Goal: Obtain resource: Download file/media

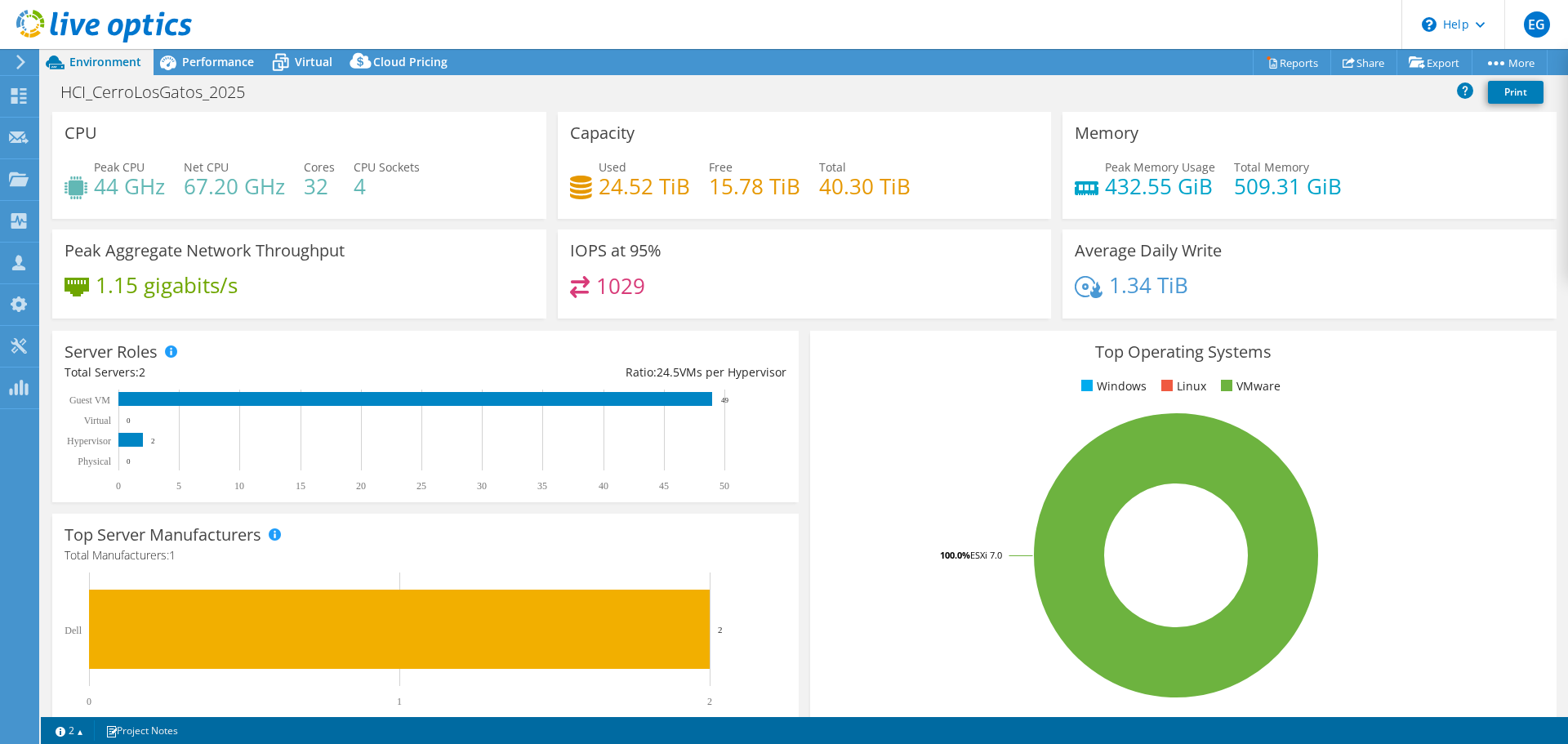
select select "USD"
click at [311, 55] on span "Virtual" at bounding box center [313, 61] width 37 height 16
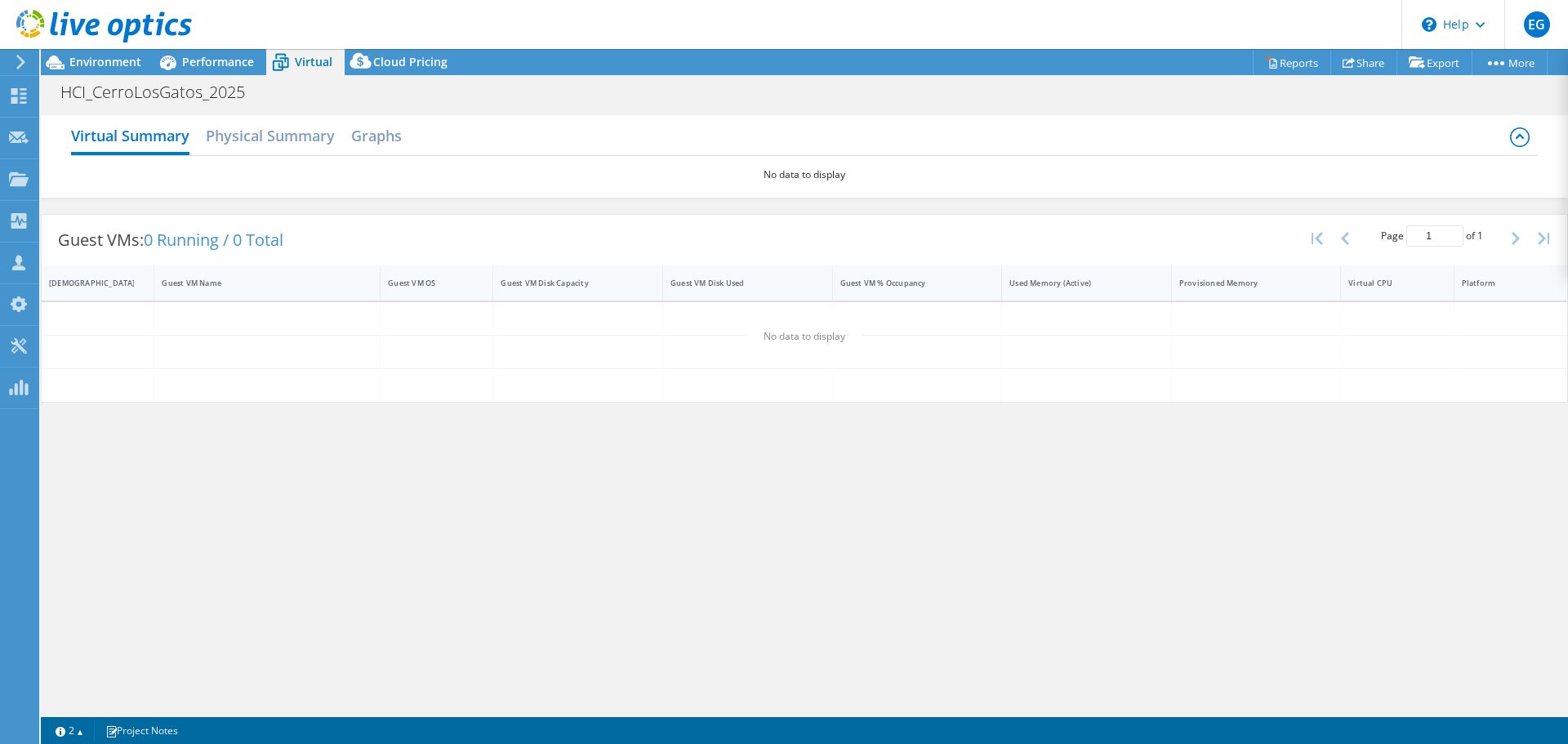
drag, startPoint x: 852, startPoint y: 130, endPoint x: 852, endPoint y: 145, distance: 15.0
click at [852, 131] on div "Virtual Summary Physical Summary Graphs" at bounding box center [804, 138] width 1466 height 36
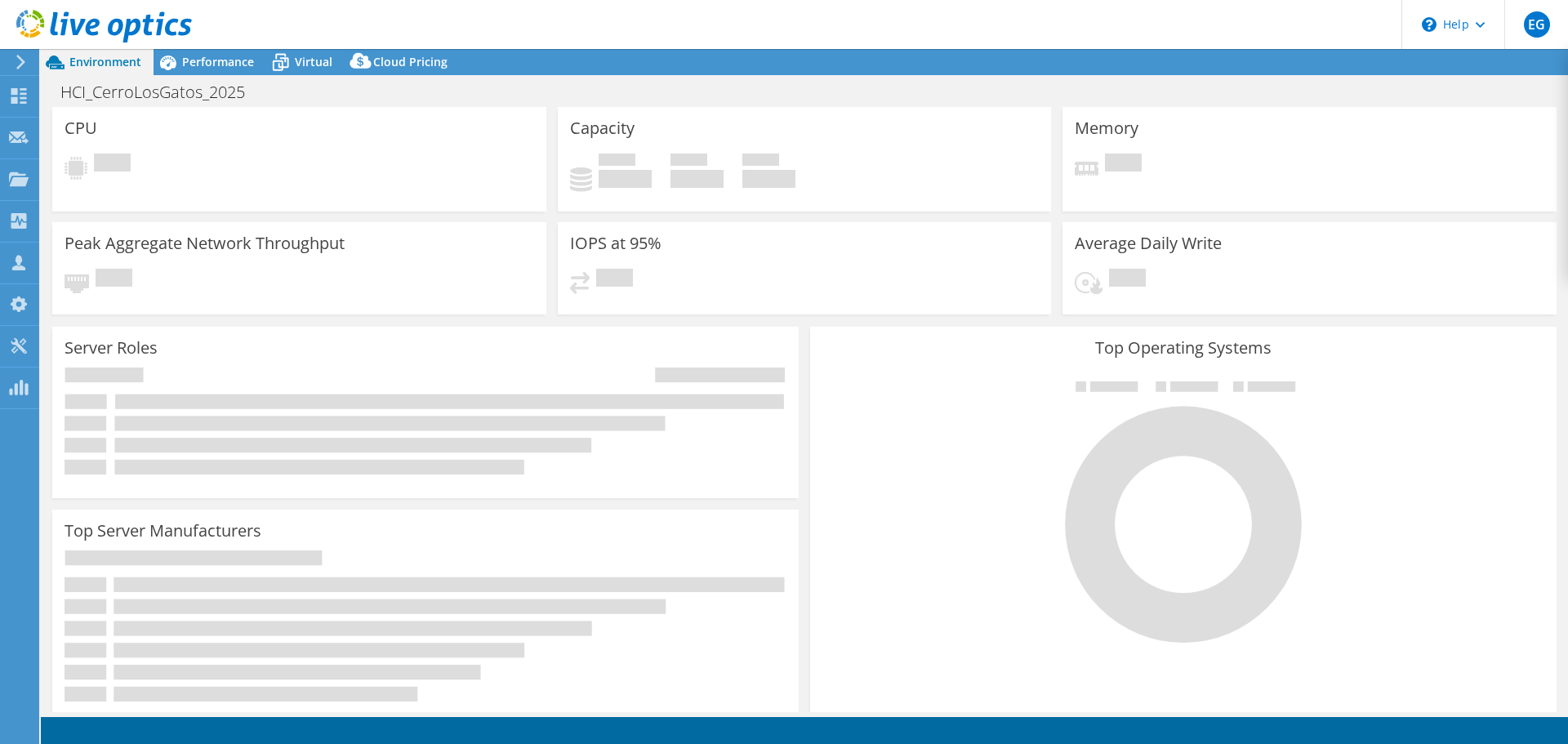
select select "USD"
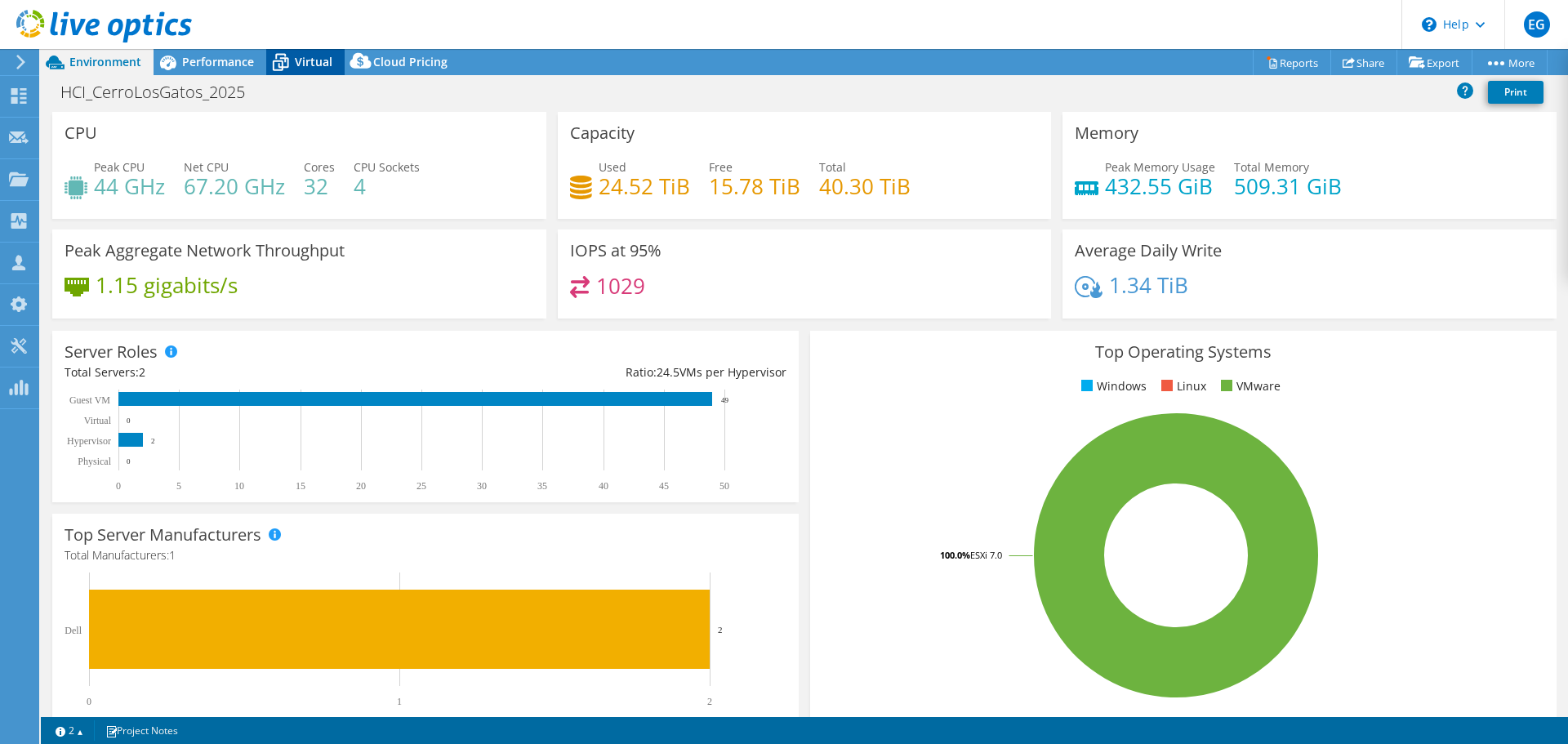
click at [310, 56] on span "Virtual" at bounding box center [313, 61] width 37 height 16
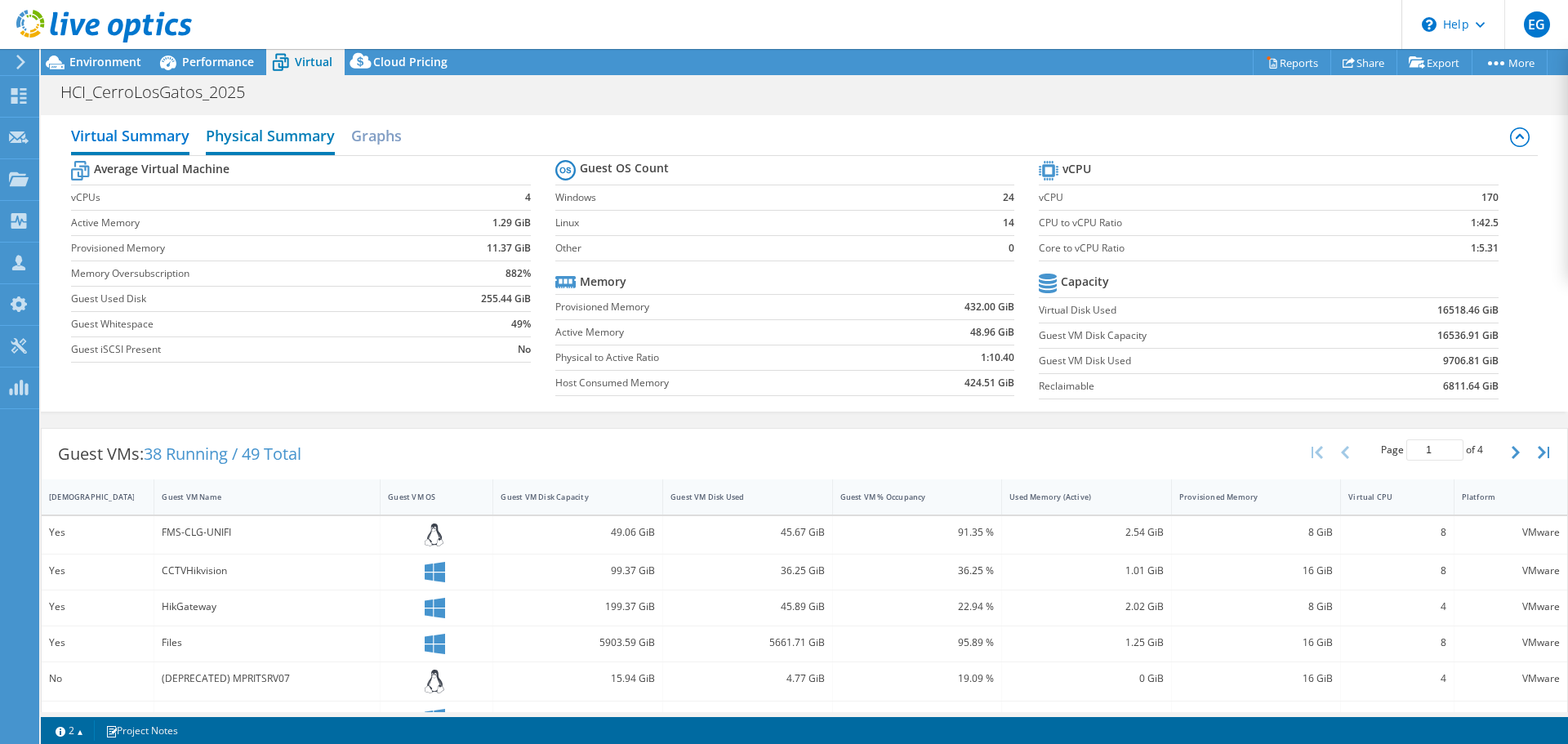
click at [279, 139] on h2 "Physical Summary" at bounding box center [270, 137] width 129 height 36
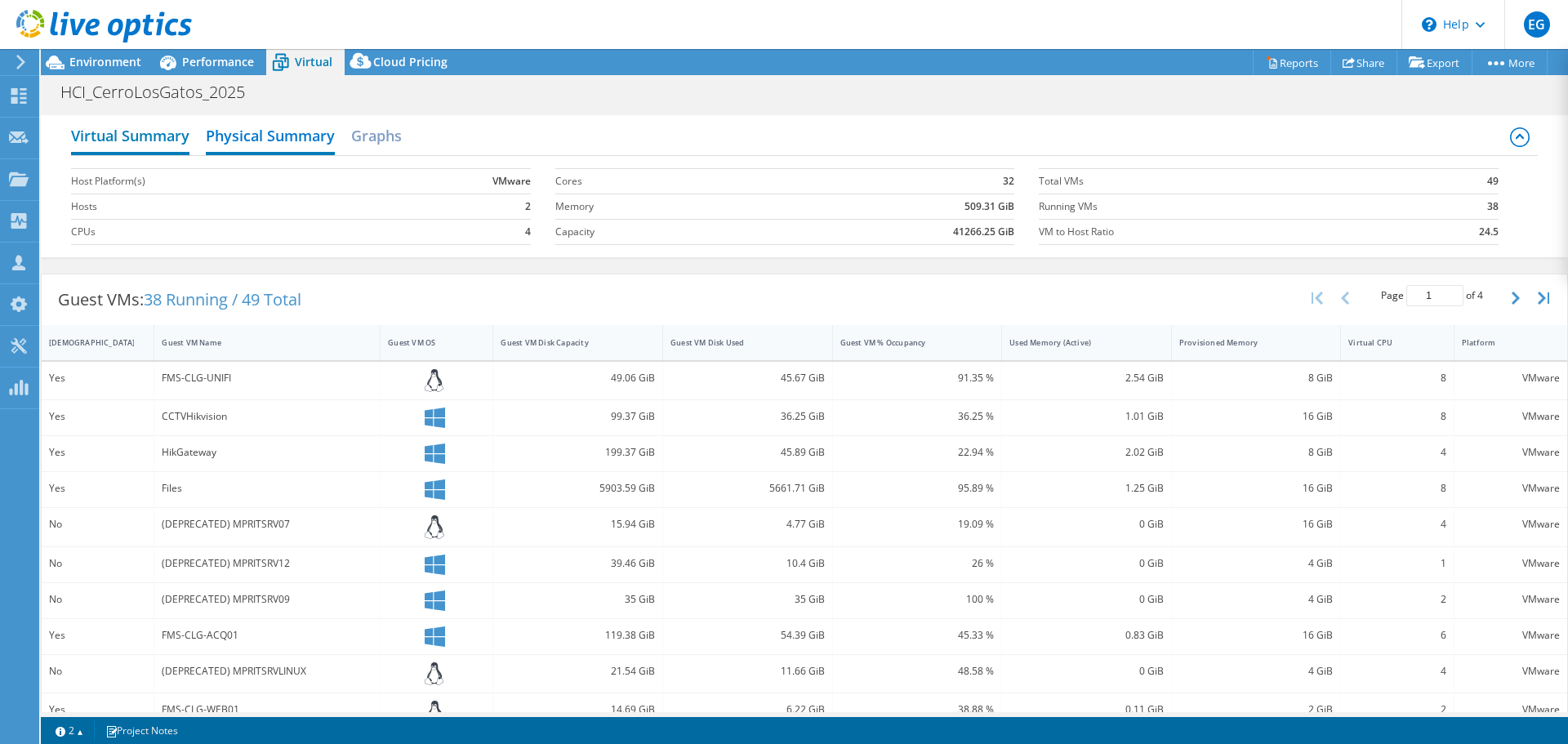
click at [172, 131] on h2 "Virtual Summary" at bounding box center [130, 137] width 119 height 36
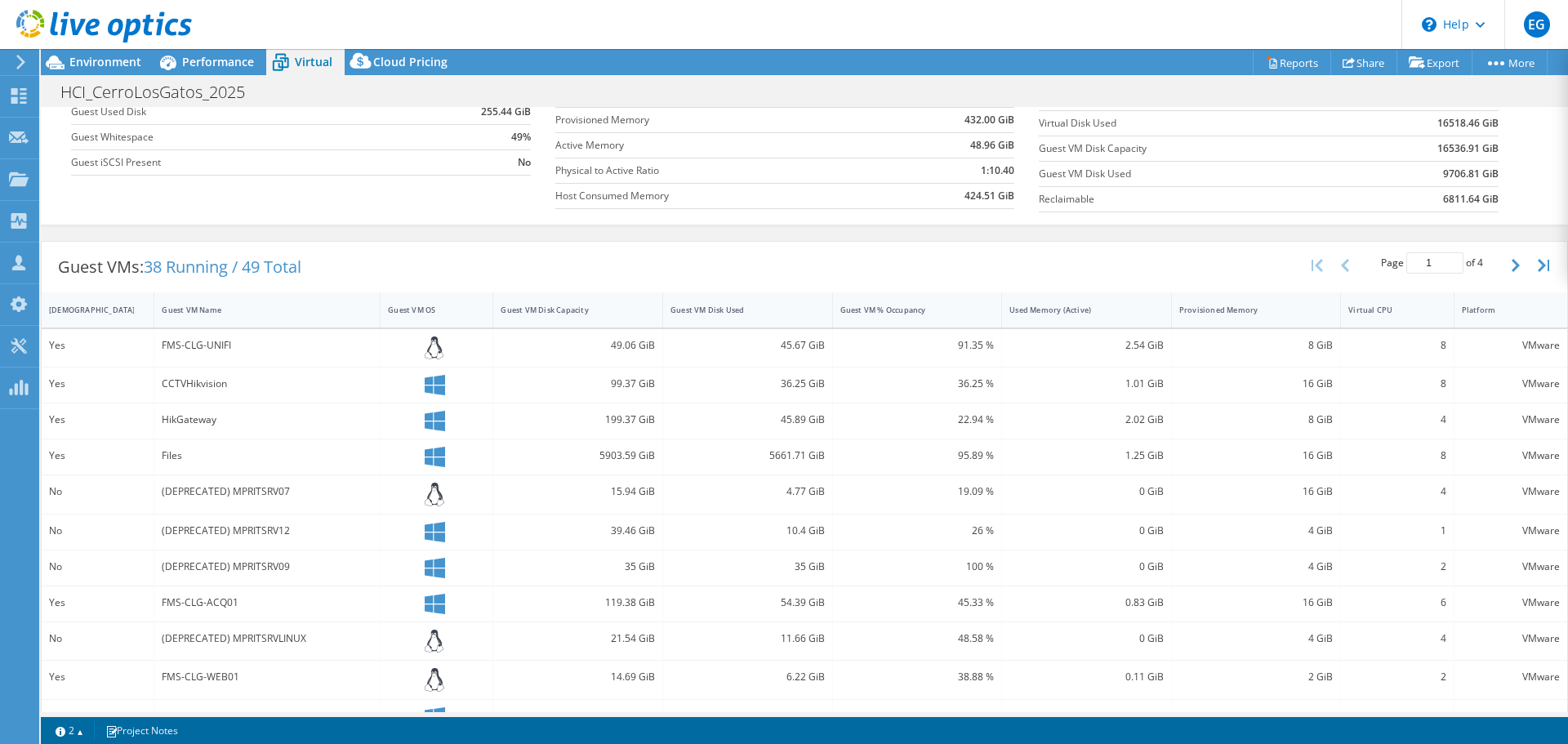
scroll to position [245, 0]
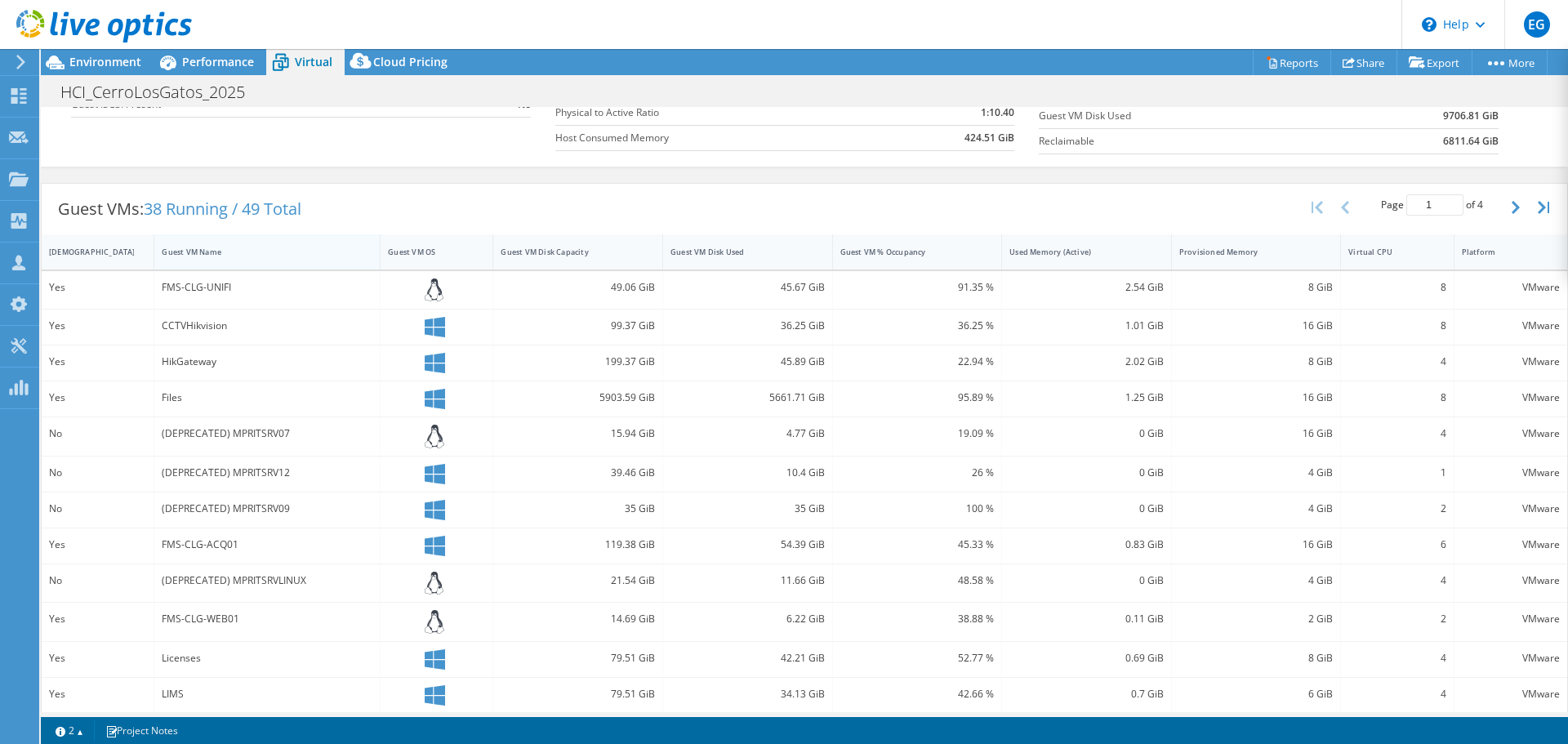
click at [188, 249] on div "Guest VM Name" at bounding box center [257, 252] width 191 height 10
click at [188, 249] on div "Guest VM Name" at bounding box center [257, 252] width 191 height 10
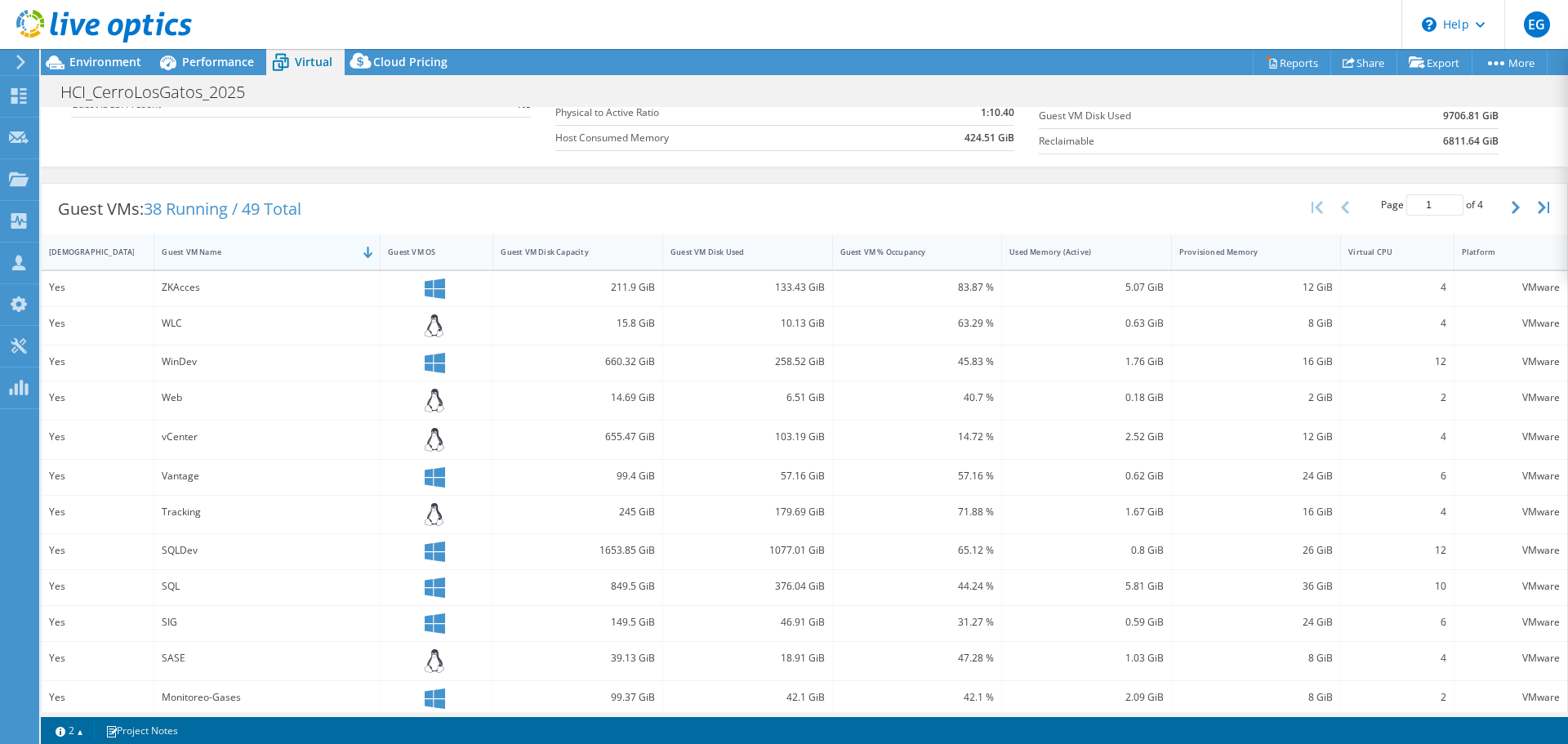
click at [188, 249] on div "Guest VM Name" at bounding box center [257, 252] width 191 height 10
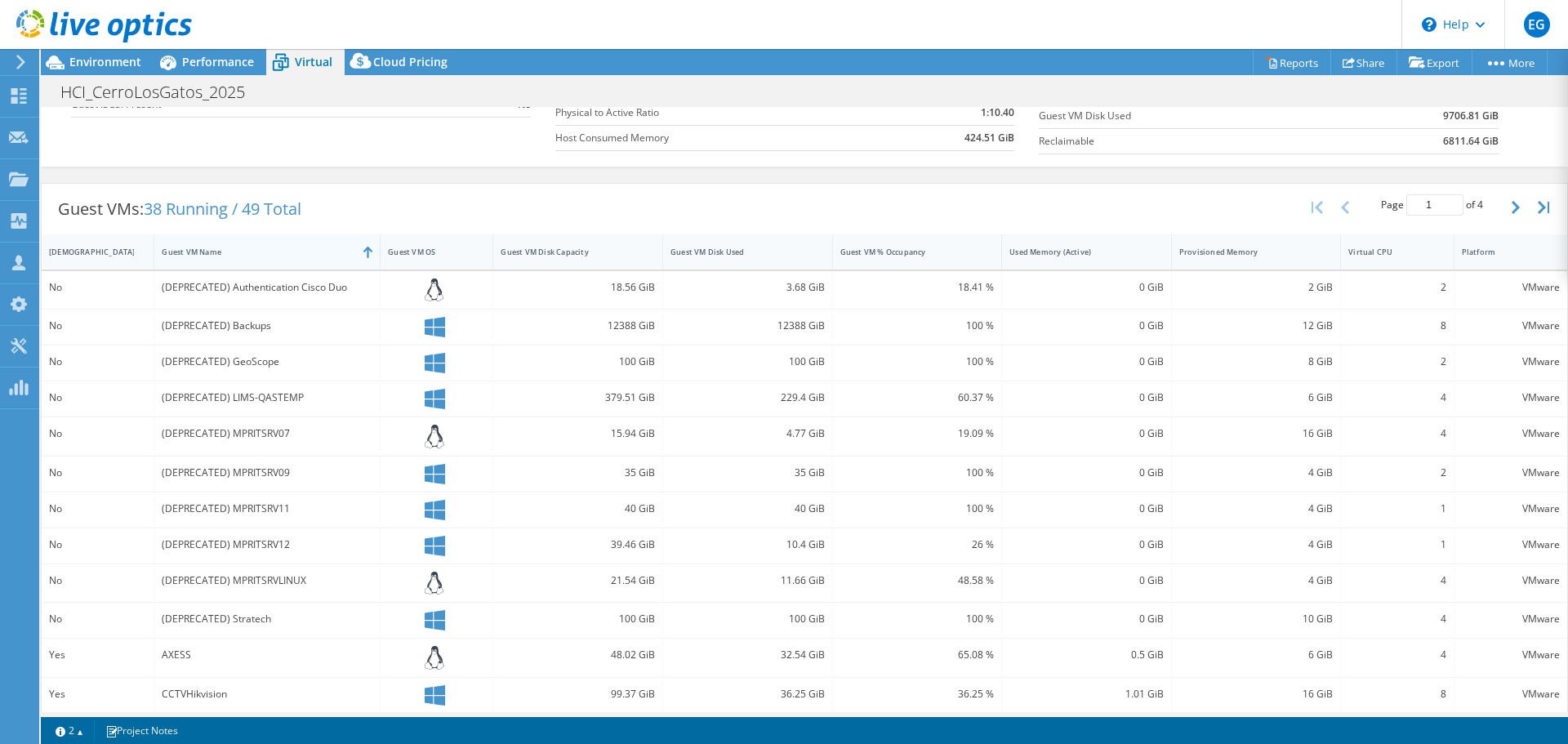
click at [188, 249] on div "Guest VM Name" at bounding box center [257, 252] width 191 height 10
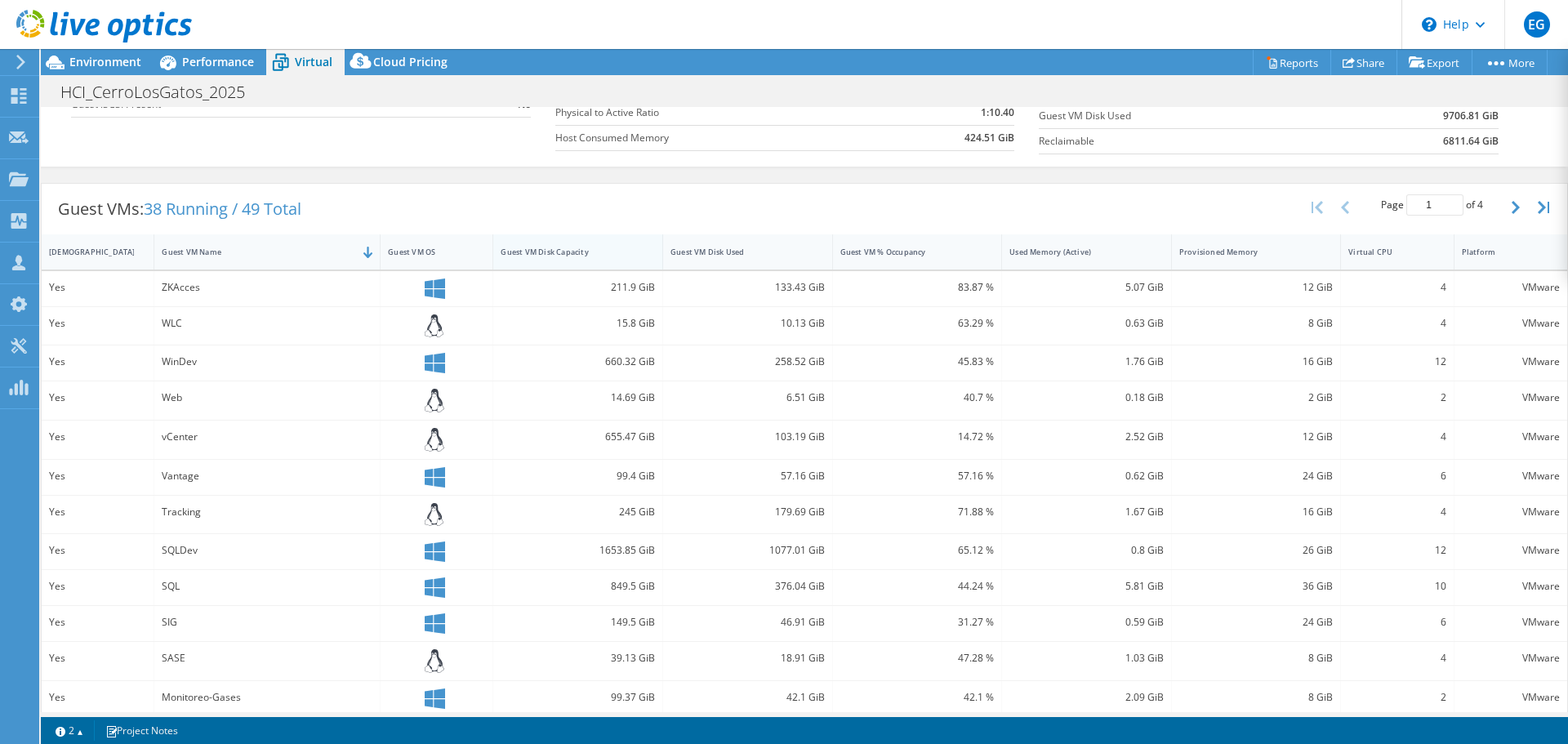
scroll to position [0, 0]
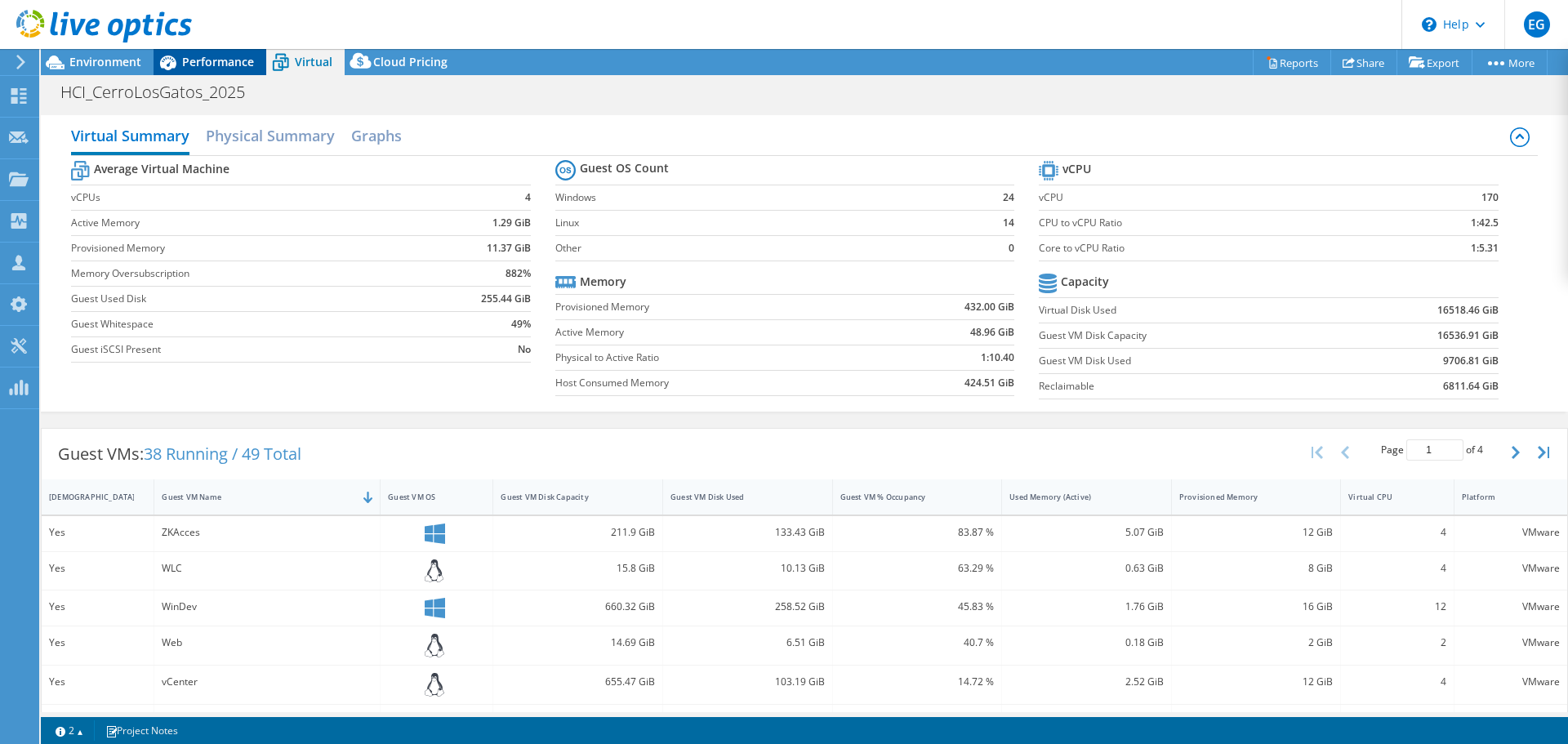
click at [223, 61] on span "Performance" at bounding box center [217, 61] width 72 height 16
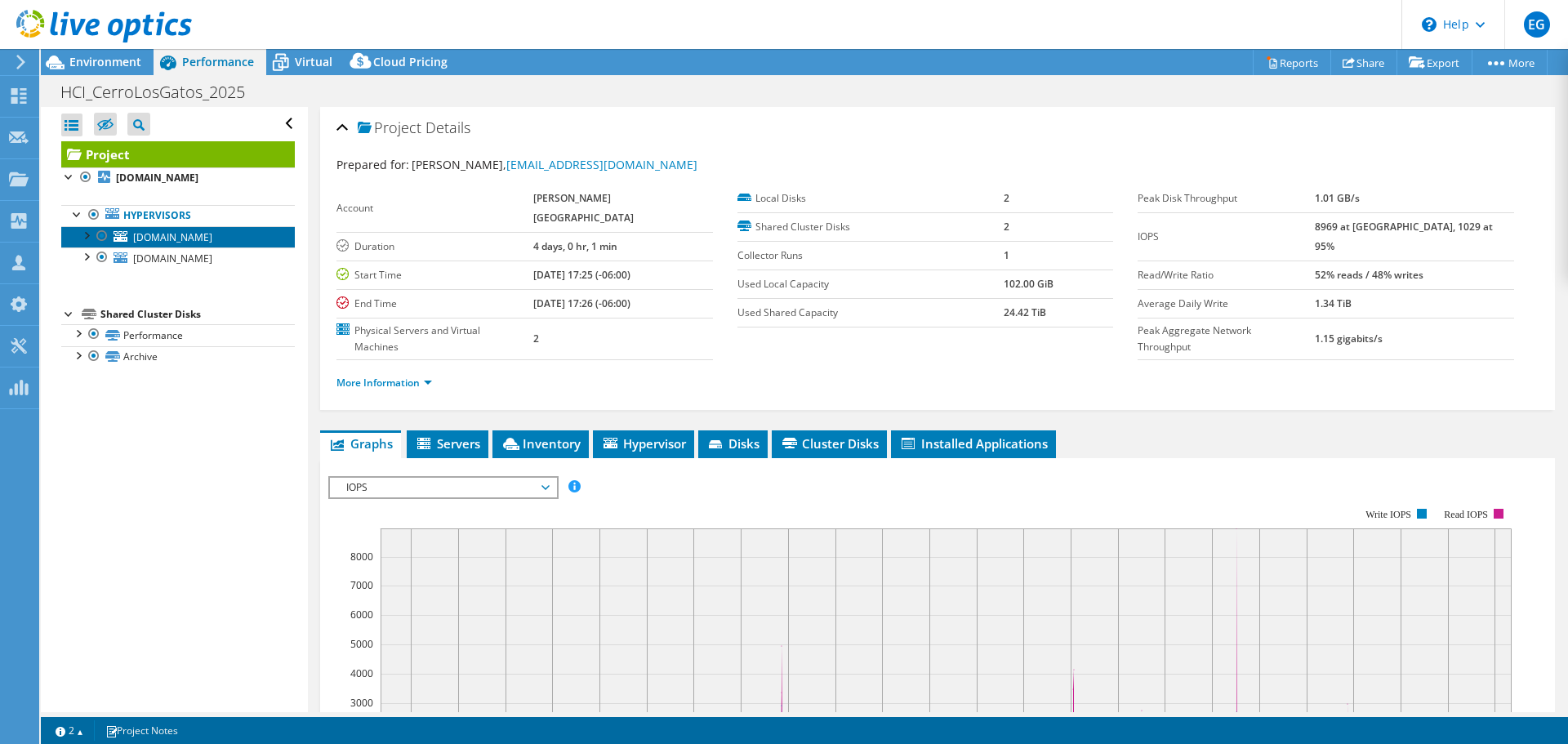
click at [206, 233] on span "[DOMAIN_NAME]" at bounding box center [172, 237] width 79 height 14
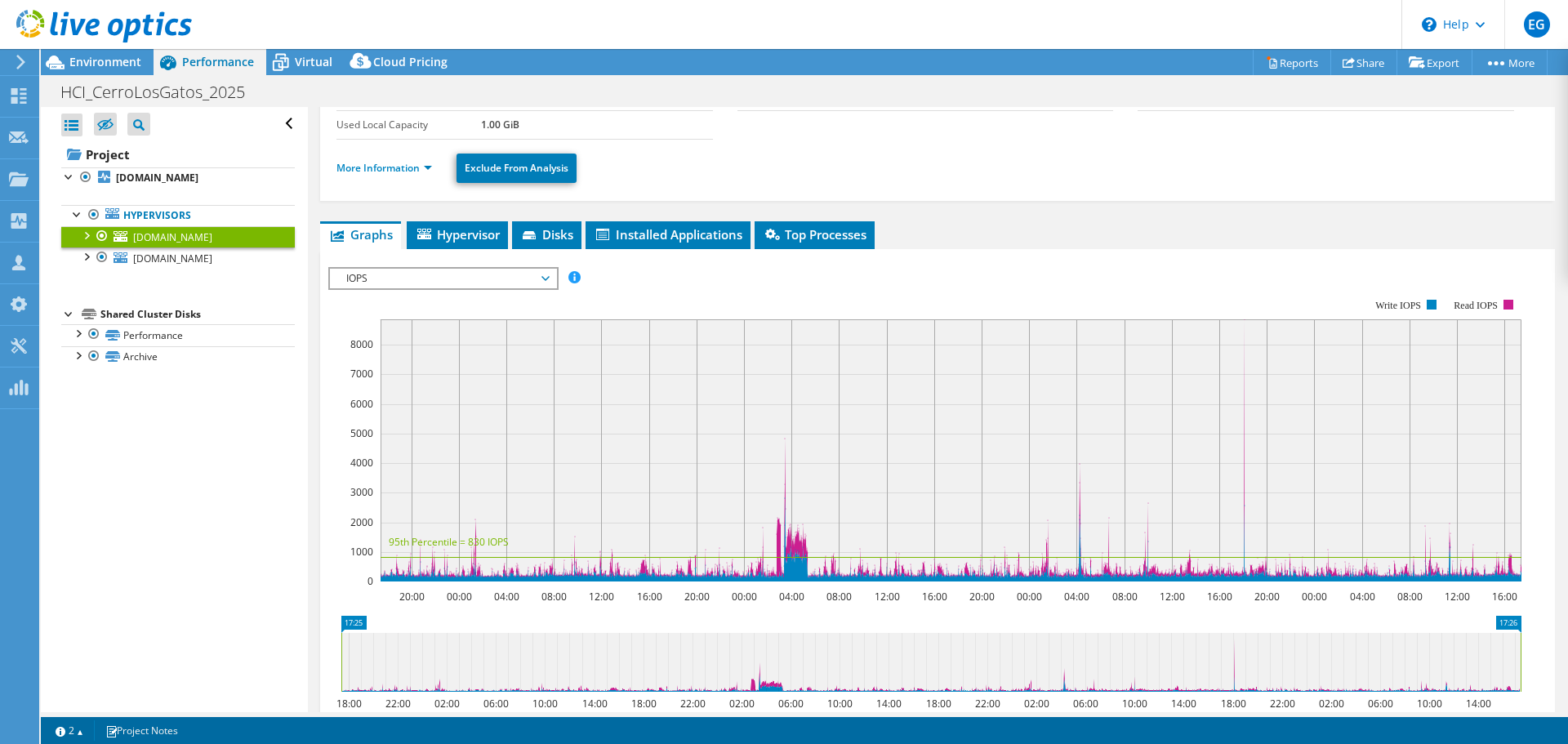
scroll to position [164, 0]
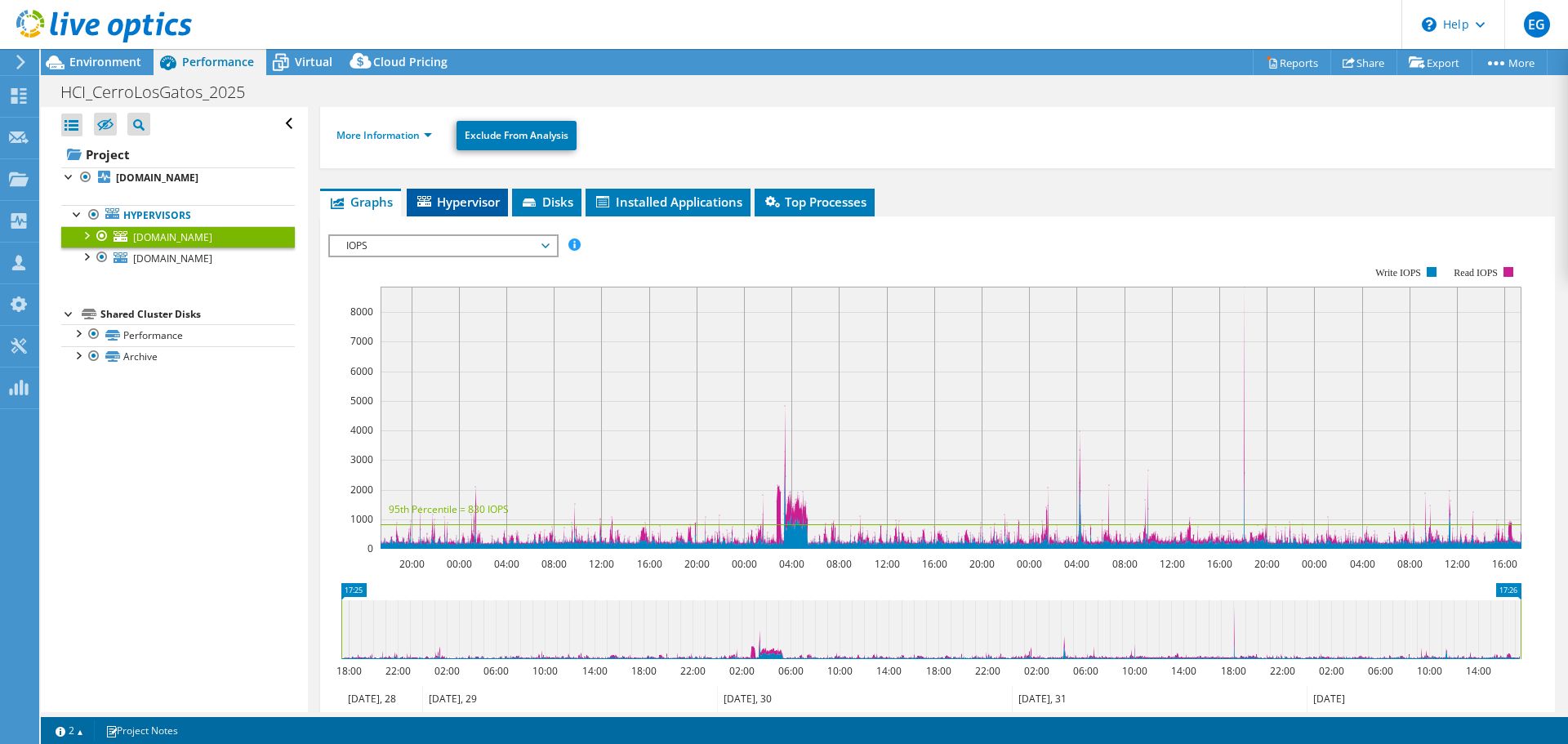
click at [453, 199] on span "Hypervisor" at bounding box center [457, 201] width 85 height 16
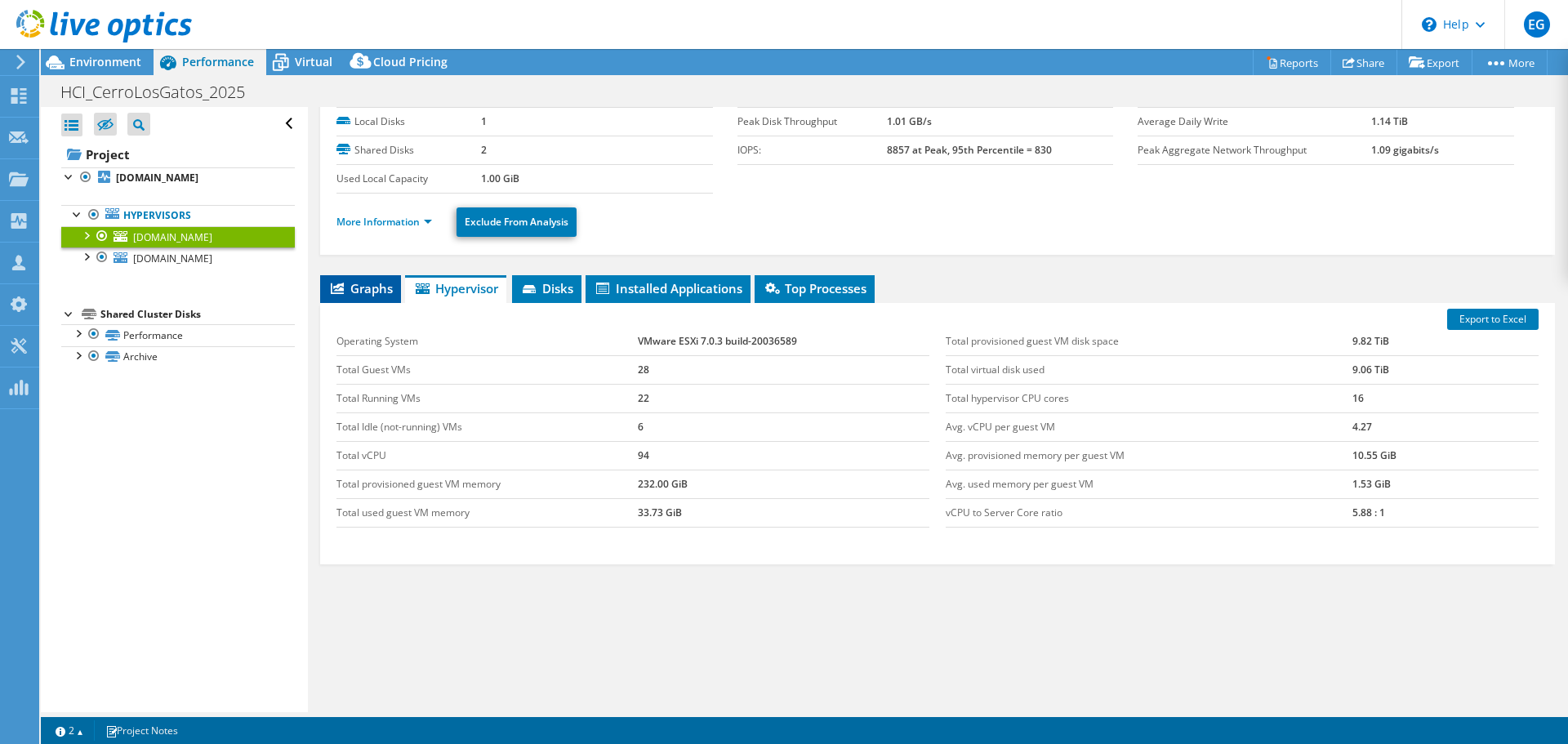
click at [381, 293] on span "Graphs" at bounding box center [360, 288] width 64 height 16
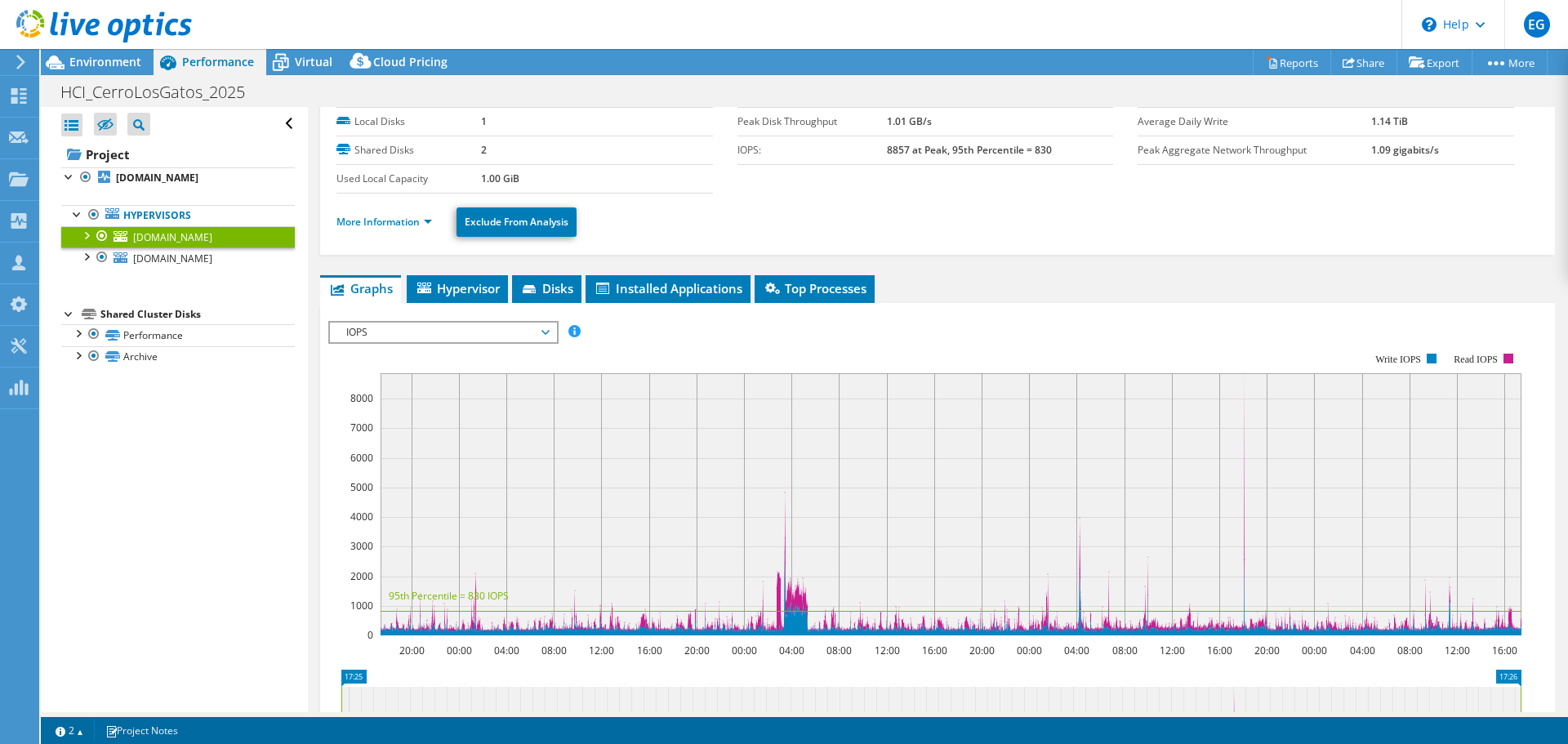
scroll to position [164, 0]
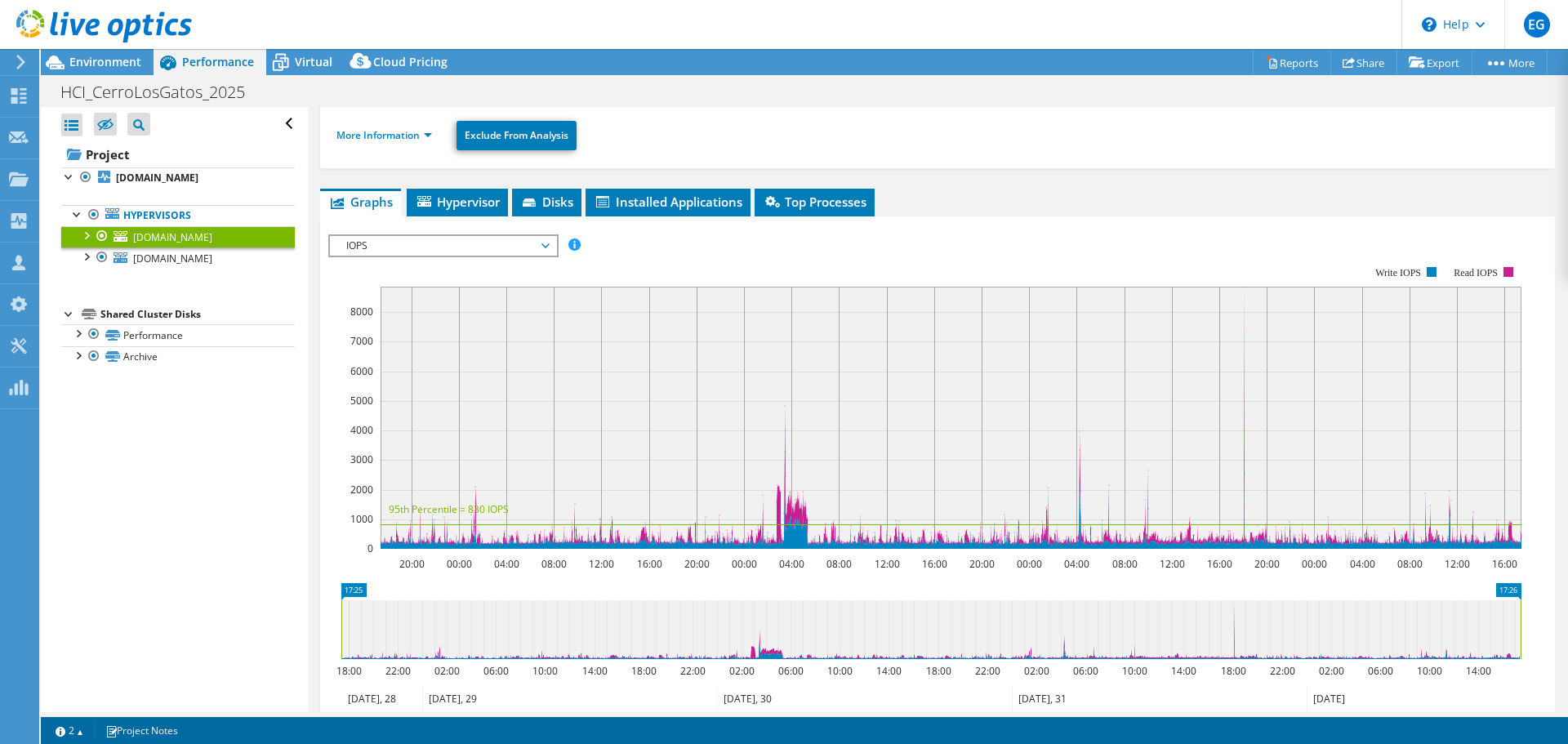
click at [426, 248] on span "IOPS" at bounding box center [443, 245] width 210 height 20
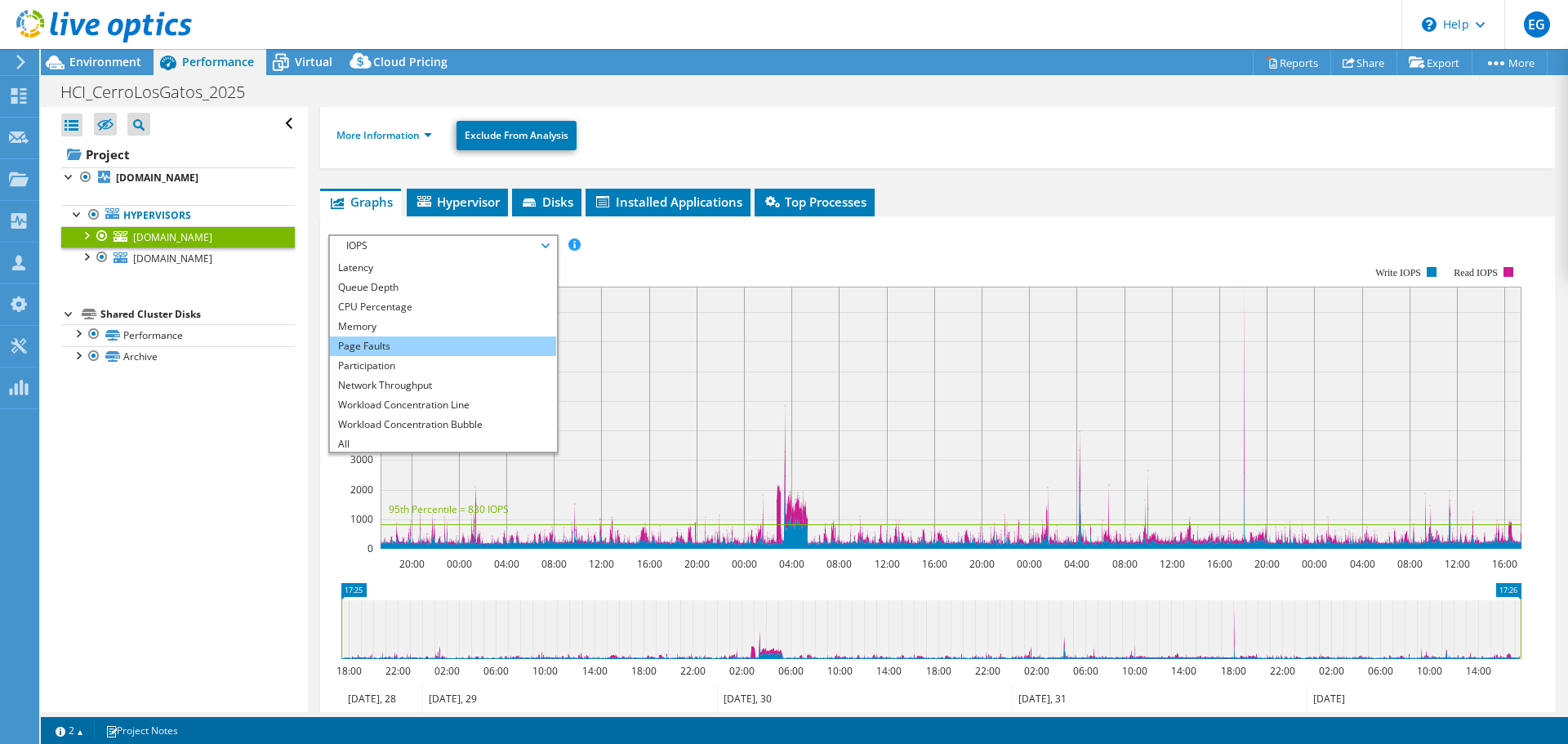
scroll to position [59, 0]
click at [480, 192] on li "Hypervisor" at bounding box center [457, 203] width 101 height 28
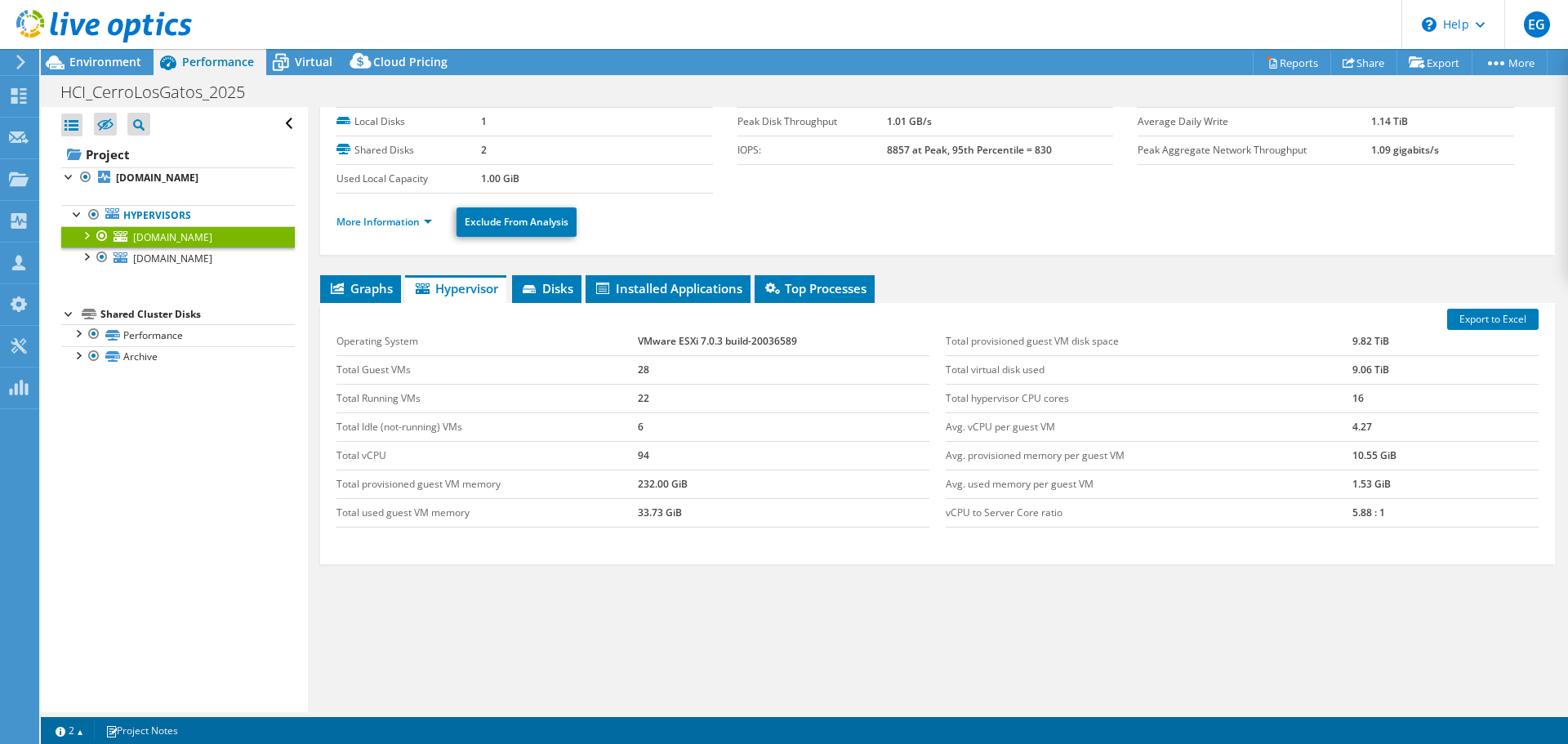
scroll to position [77, 0]
click at [156, 254] on span "[DOMAIN_NAME]" at bounding box center [172, 258] width 79 height 14
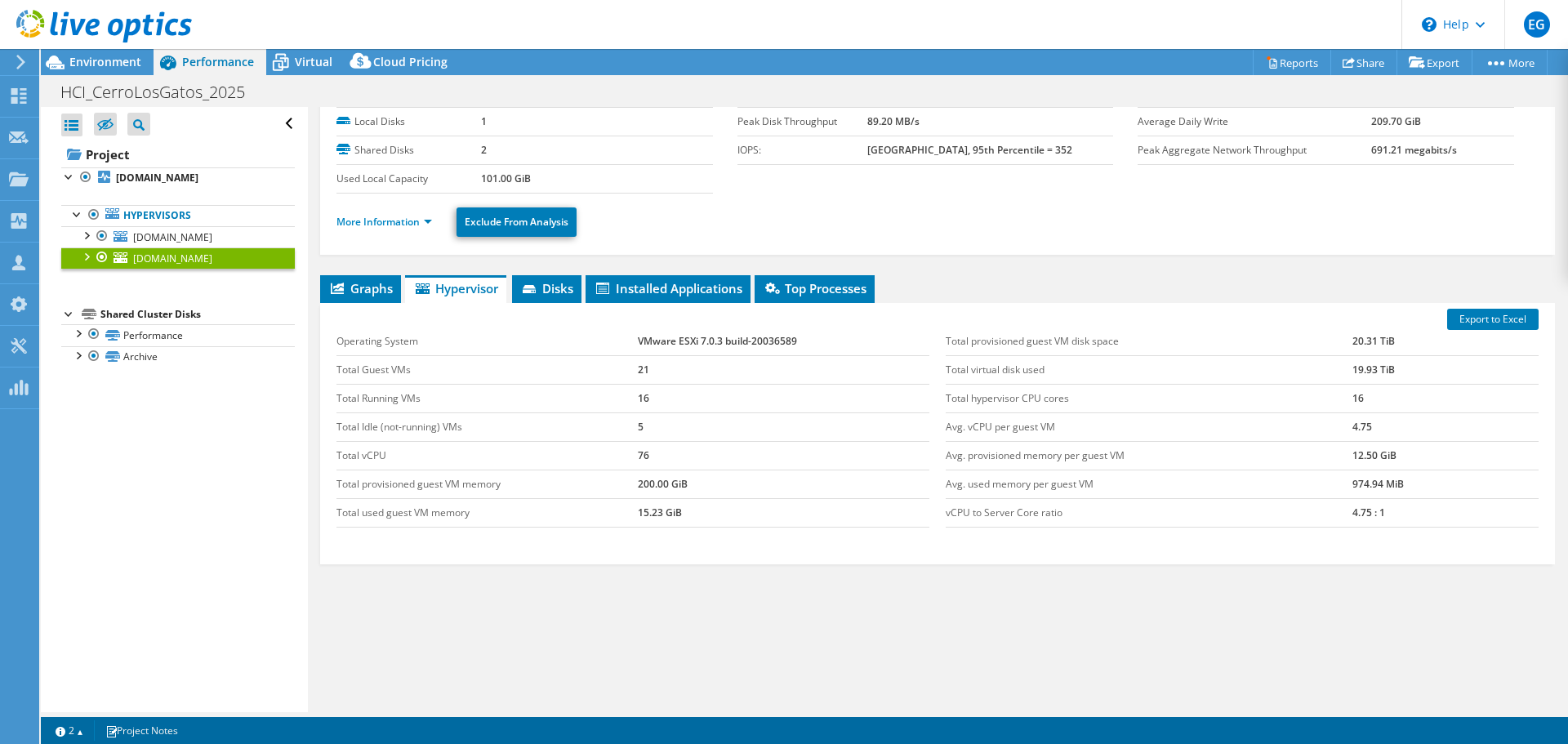
scroll to position [0, 0]
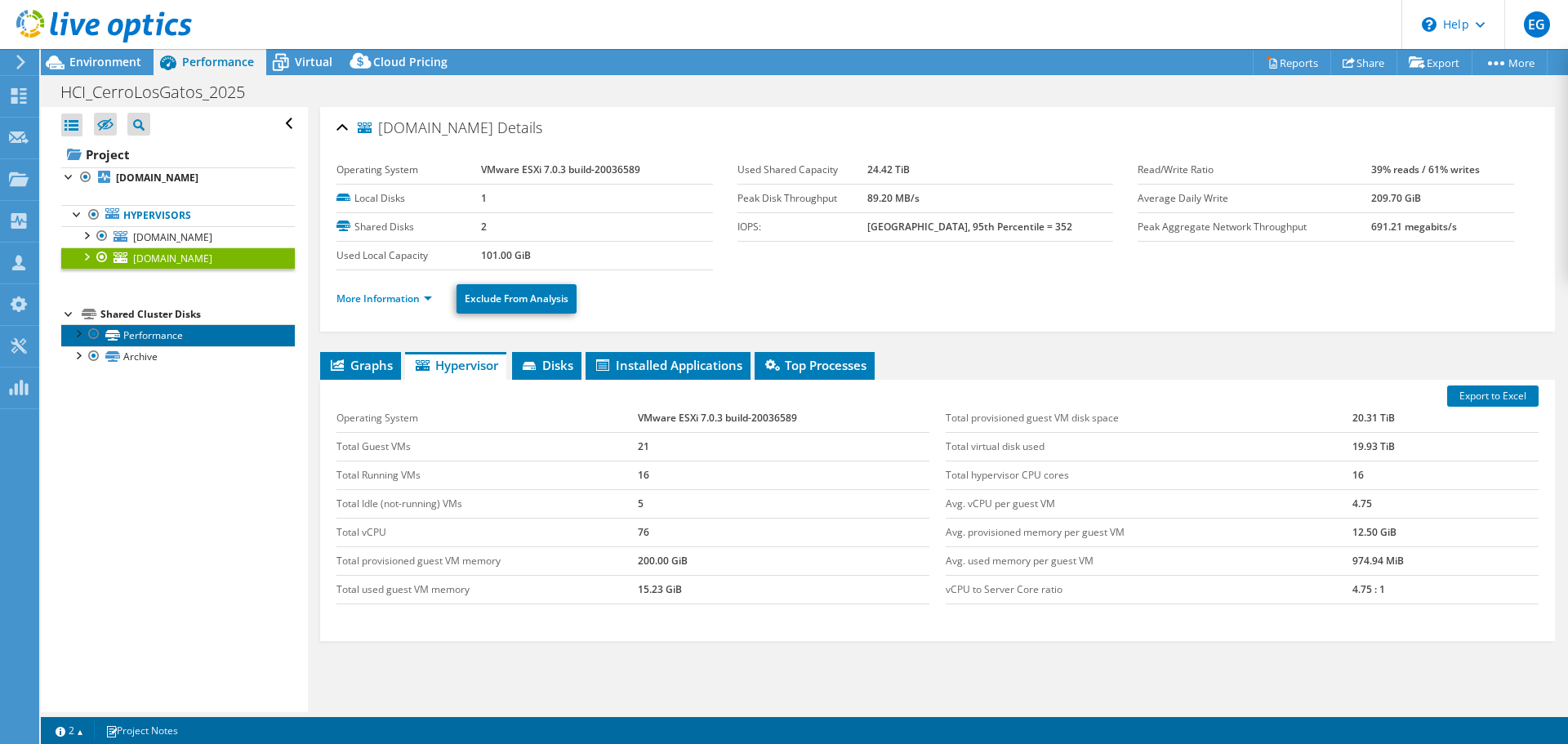
click at [133, 333] on link "Performance" at bounding box center [178, 334] width 234 height 22
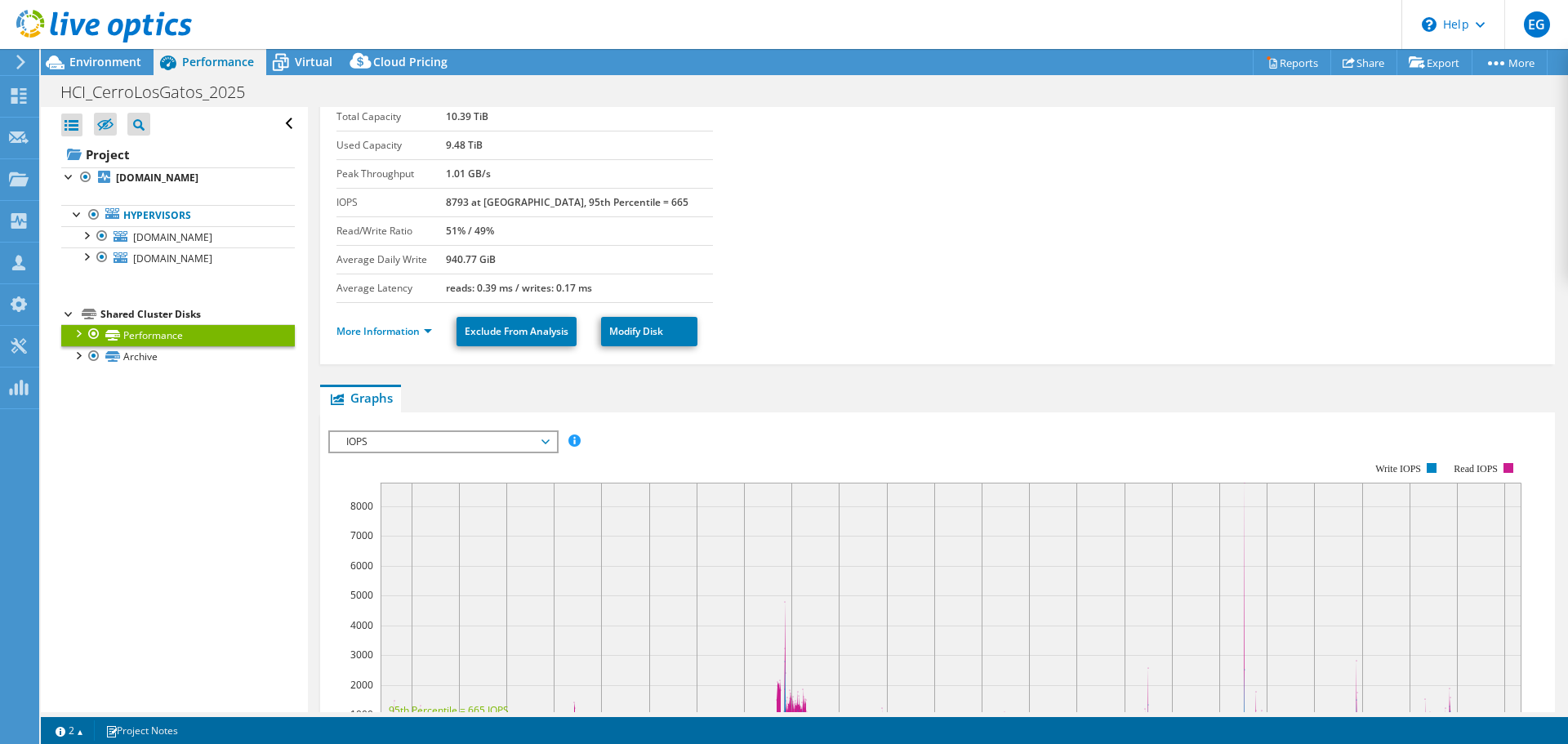
scroll to position [81, 0]
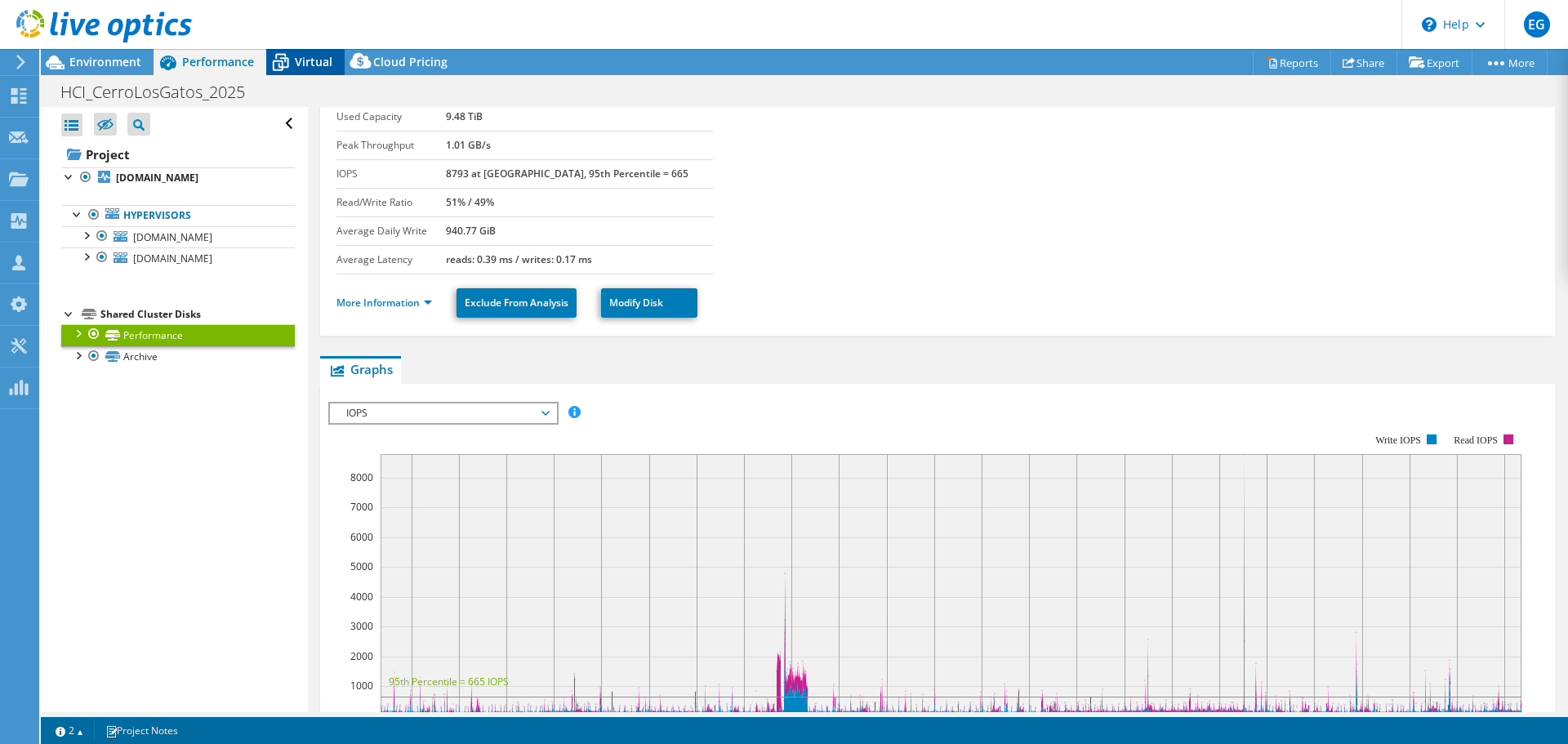
click at [303, 61] on span "Virtual" at bounding box center [313, 61] width 37 height 16
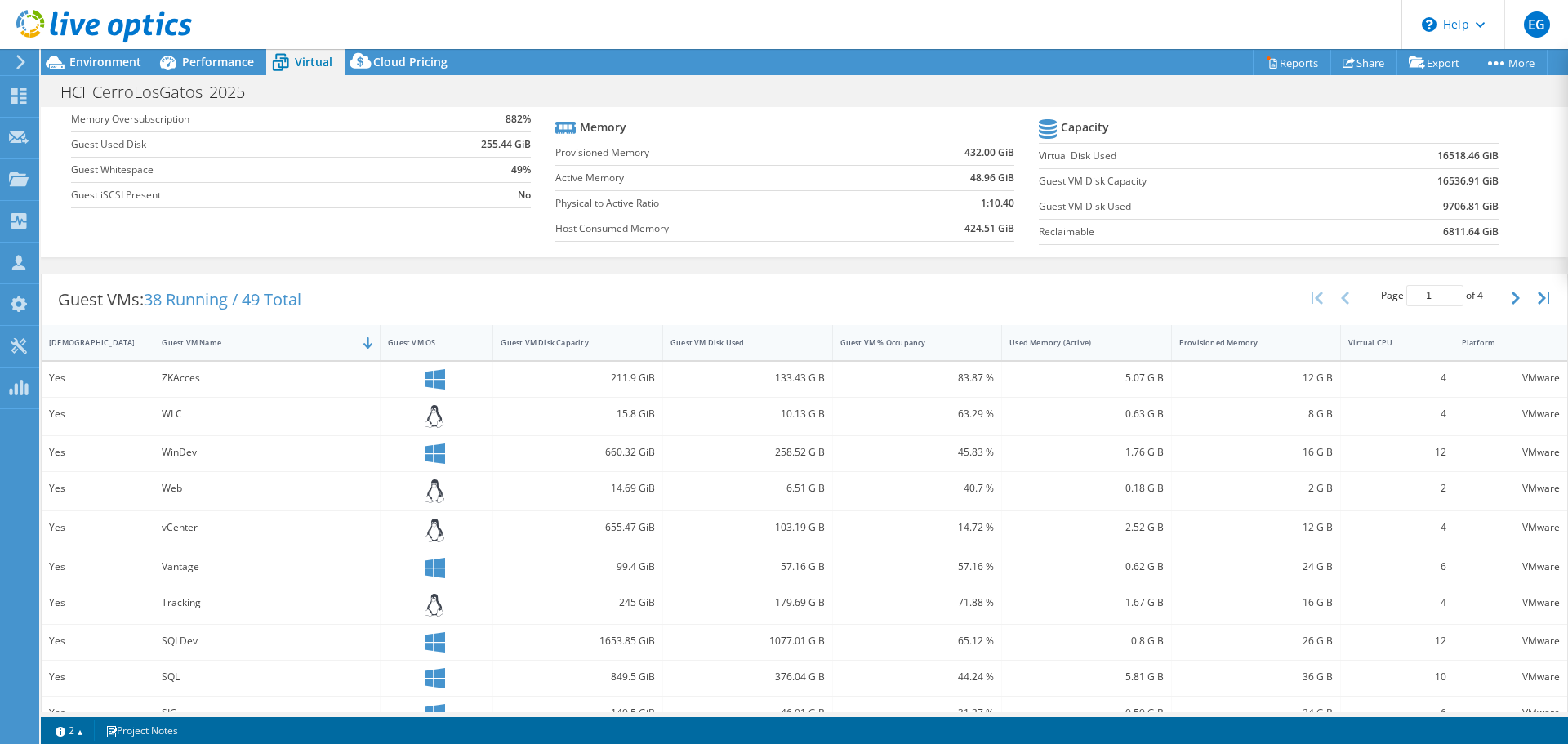
scroll to position [164, 0]
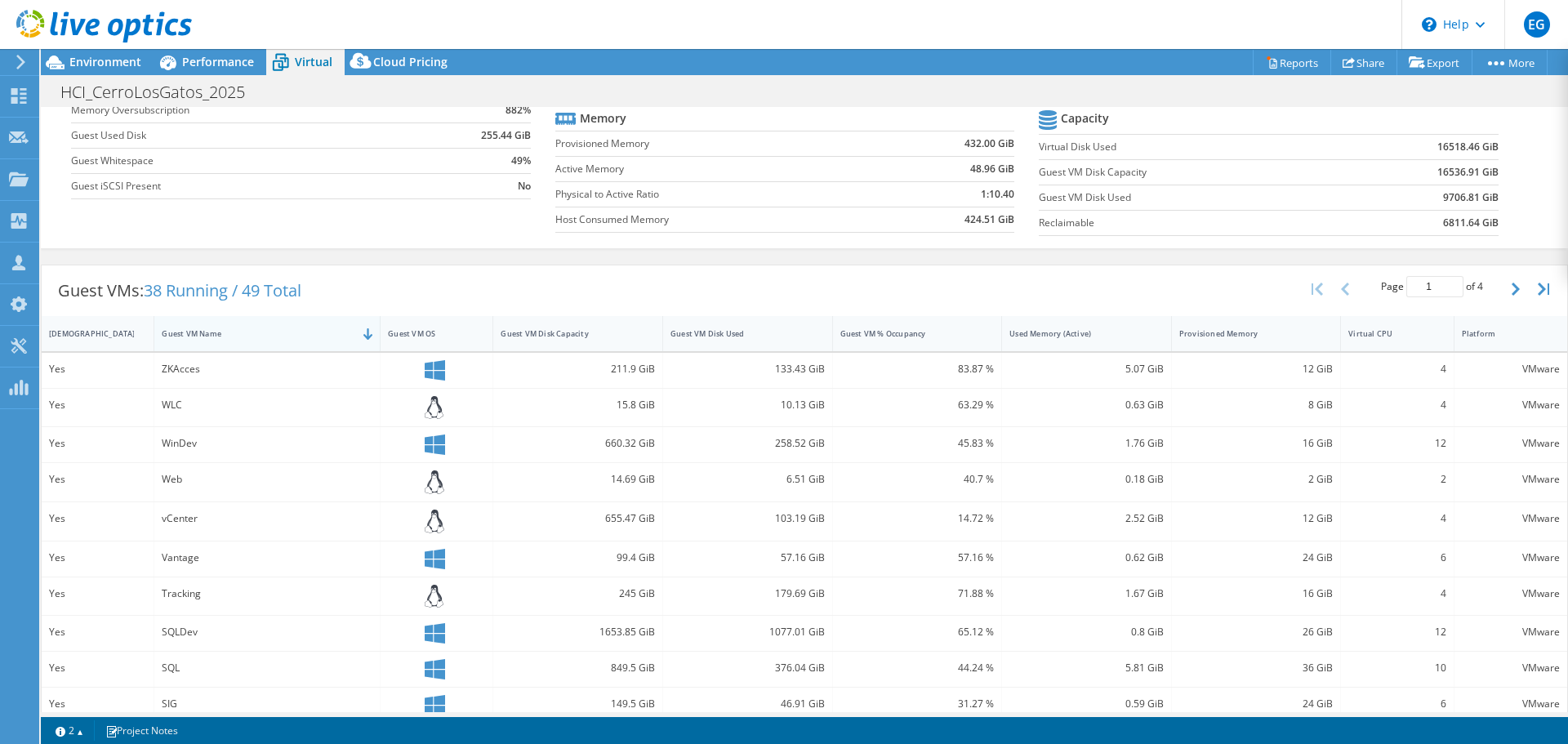
drag, startPoint x: 164, startPoint y: 334, endPoint x: 220, endPoint y: 334, distance: 56.0
click at [220, 334] on div "Guest VM Name" at bounding box center [257, 333] width 191 height 10
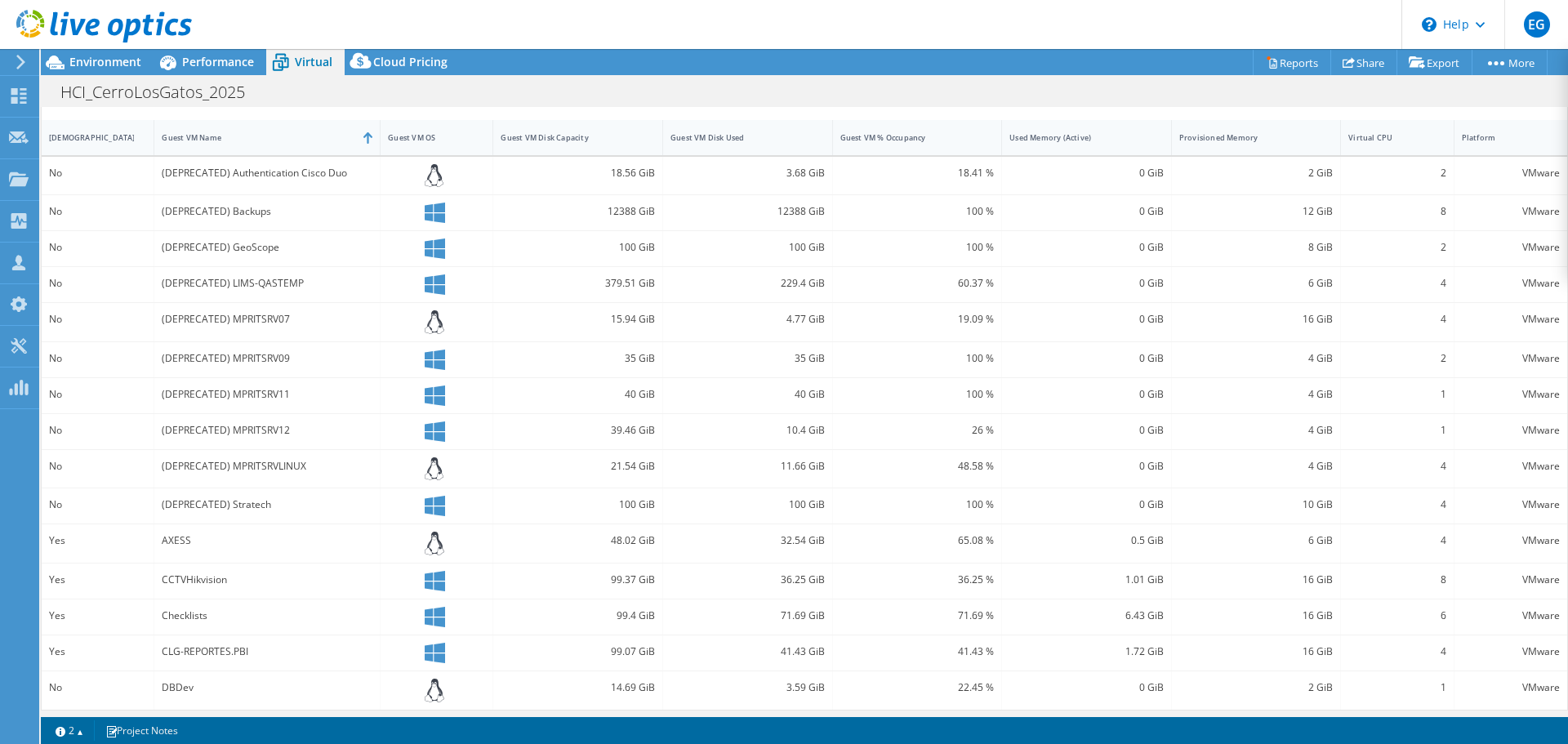
scroll to position [366, 0]
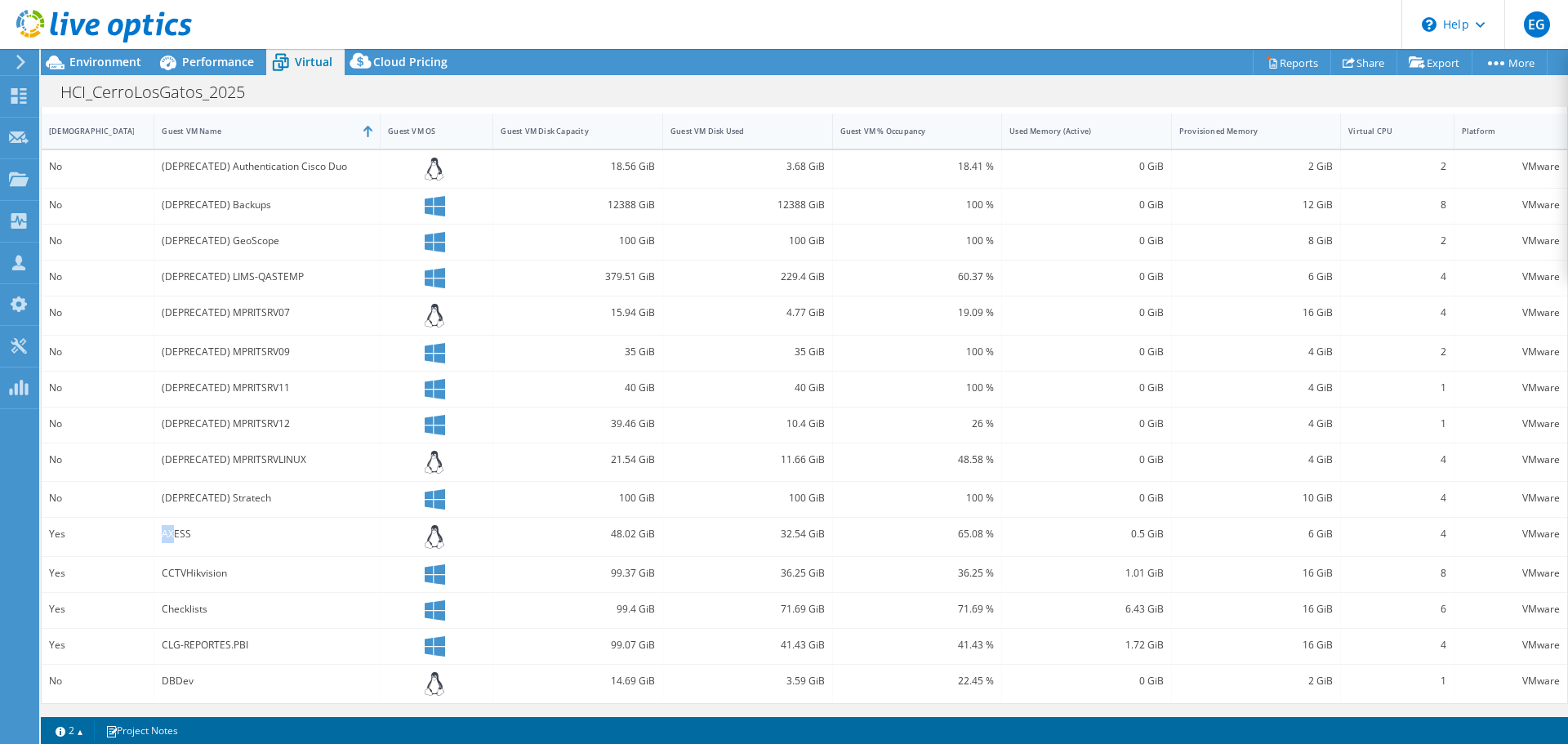
drag, startPoint x: 163, startPoint y: 535, endPoint x: 175, endPoint y: 533, distance: 12.2
click at [175, 533] on div "AXESS" at bounding box center [267, 534] width 211 height 18
drag, startPoint x: 163, startPoint y: 575, endPoint x: 177, endPoint y: 571, distance: 14.6
click at [177, 571] on div "CCTVHikvision" at bounding box center [267, 573] width 211 height 18
drag, startPoint x: 163, startPoint y: 611, endPoint x: 174, endPoint y: 609, distance: 11.2
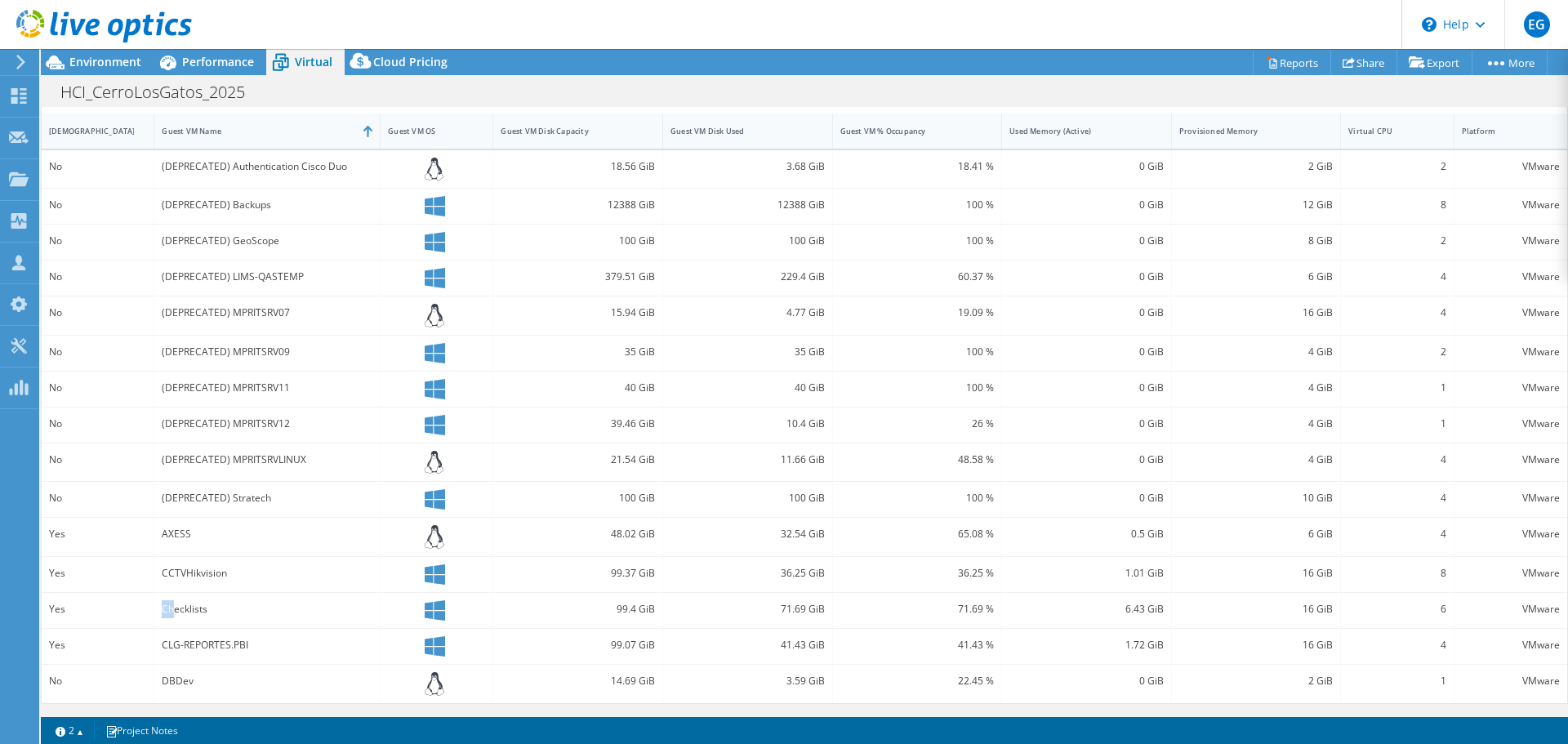
click at [174, 609] on div "Checklists" at bounding box center [267, 609] width 211 height 18
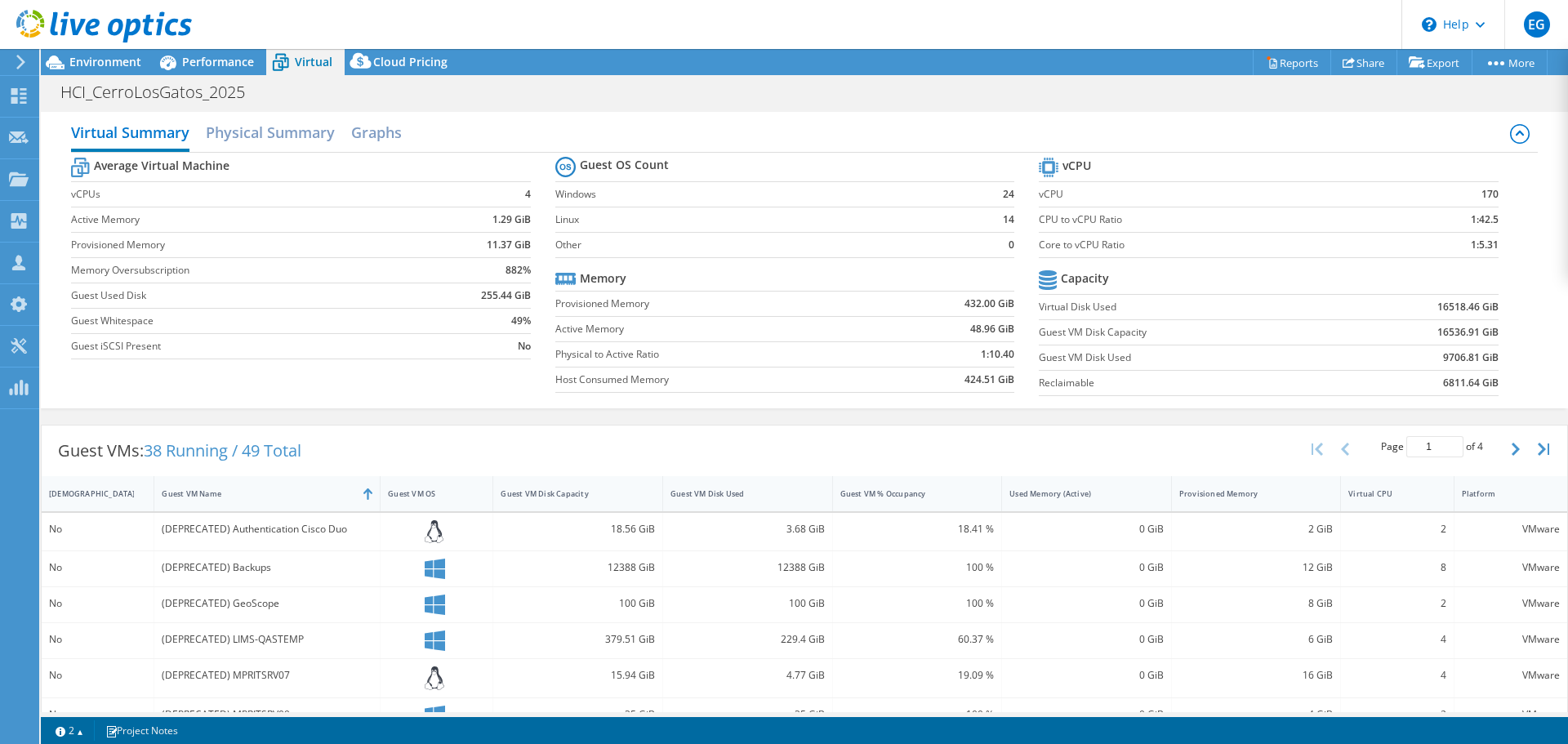
scroll to position [0, 0]
click at [317, 131] on h2 "Physical Summary" at bounding box center [270, 137] width 129 height 36
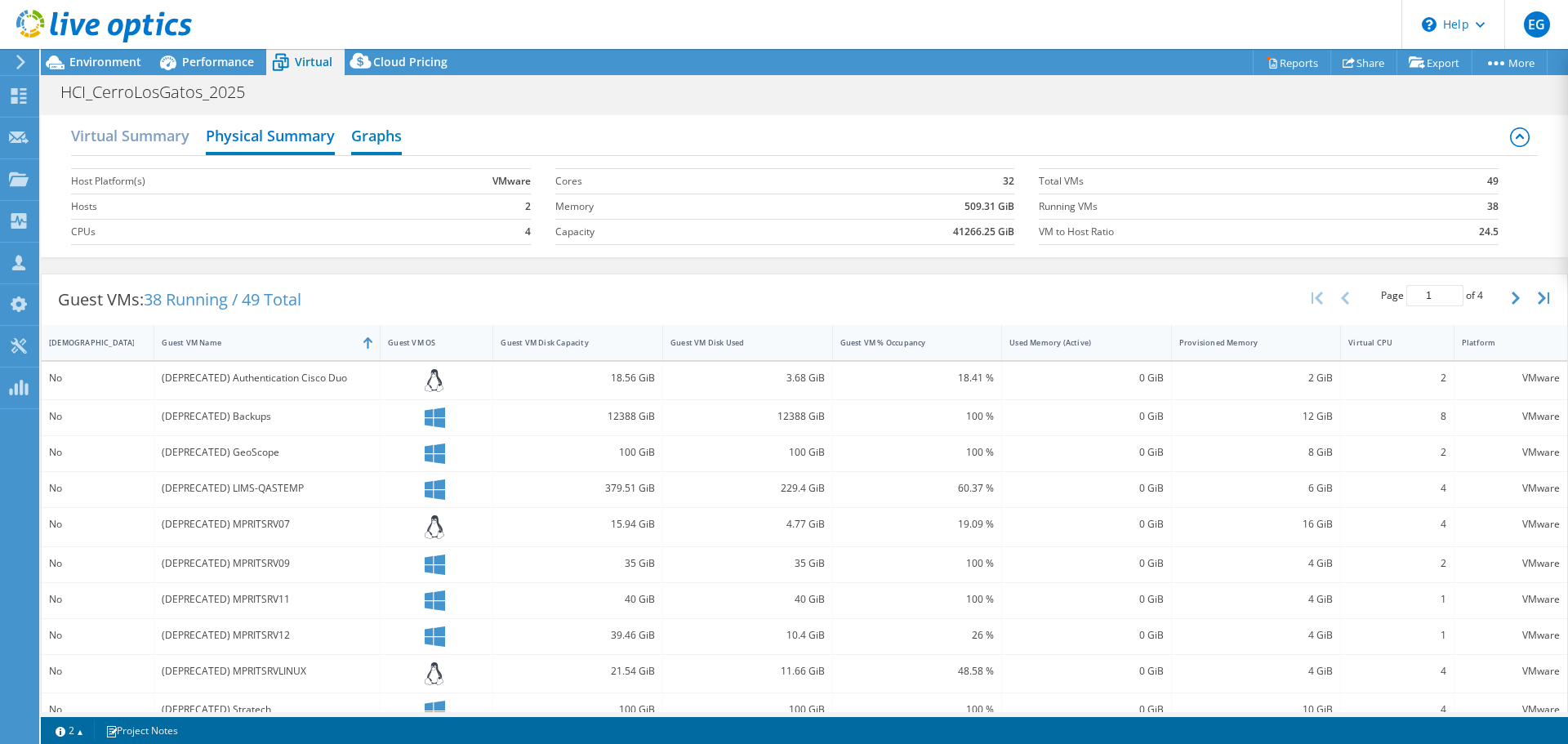
click at [397, 134] on h2 "Graphs" at bounding box center [376, 137] width 50 height 36
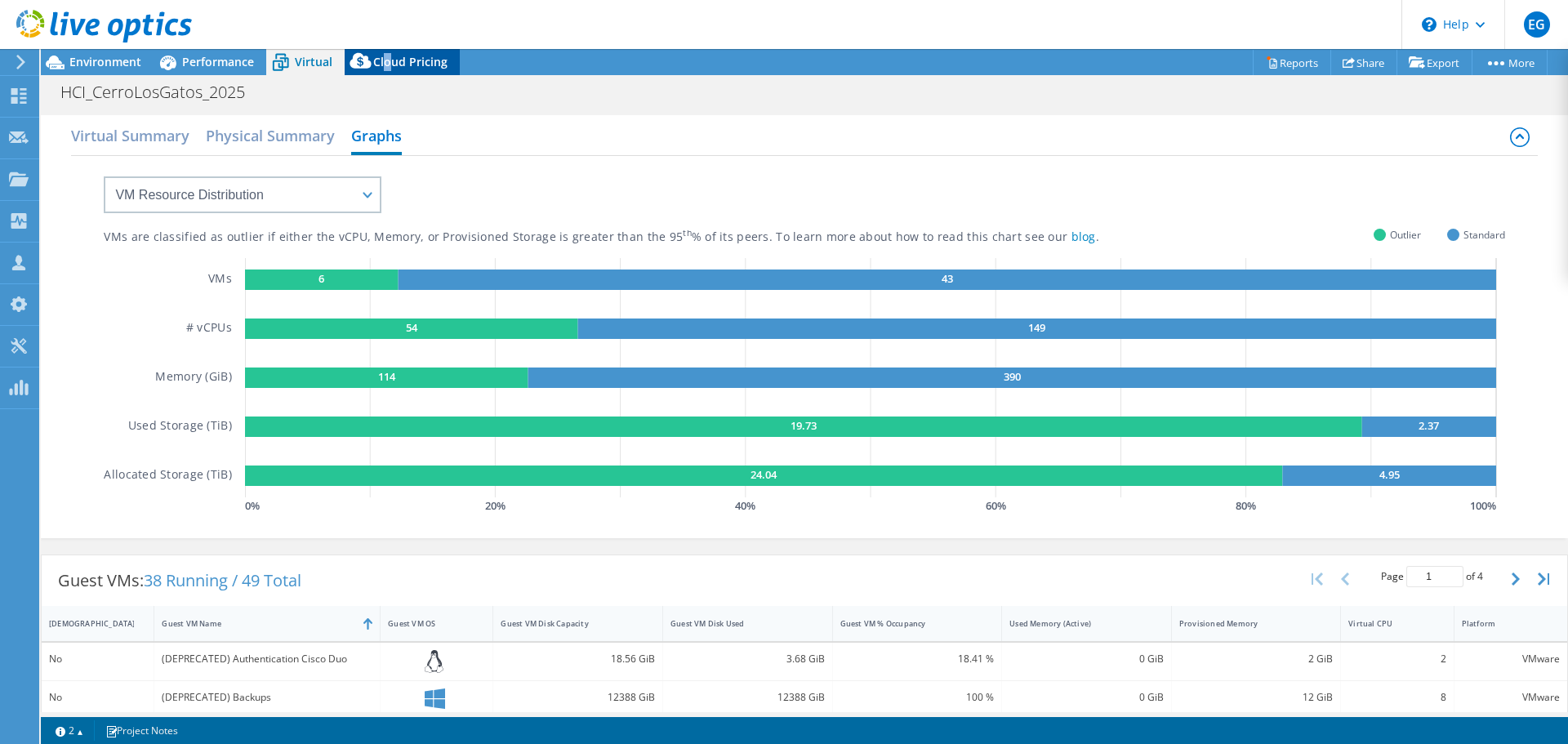
click at [388, 61] on span "Cloud Pricing" at bounding box center [411, 61] width 75 height 16
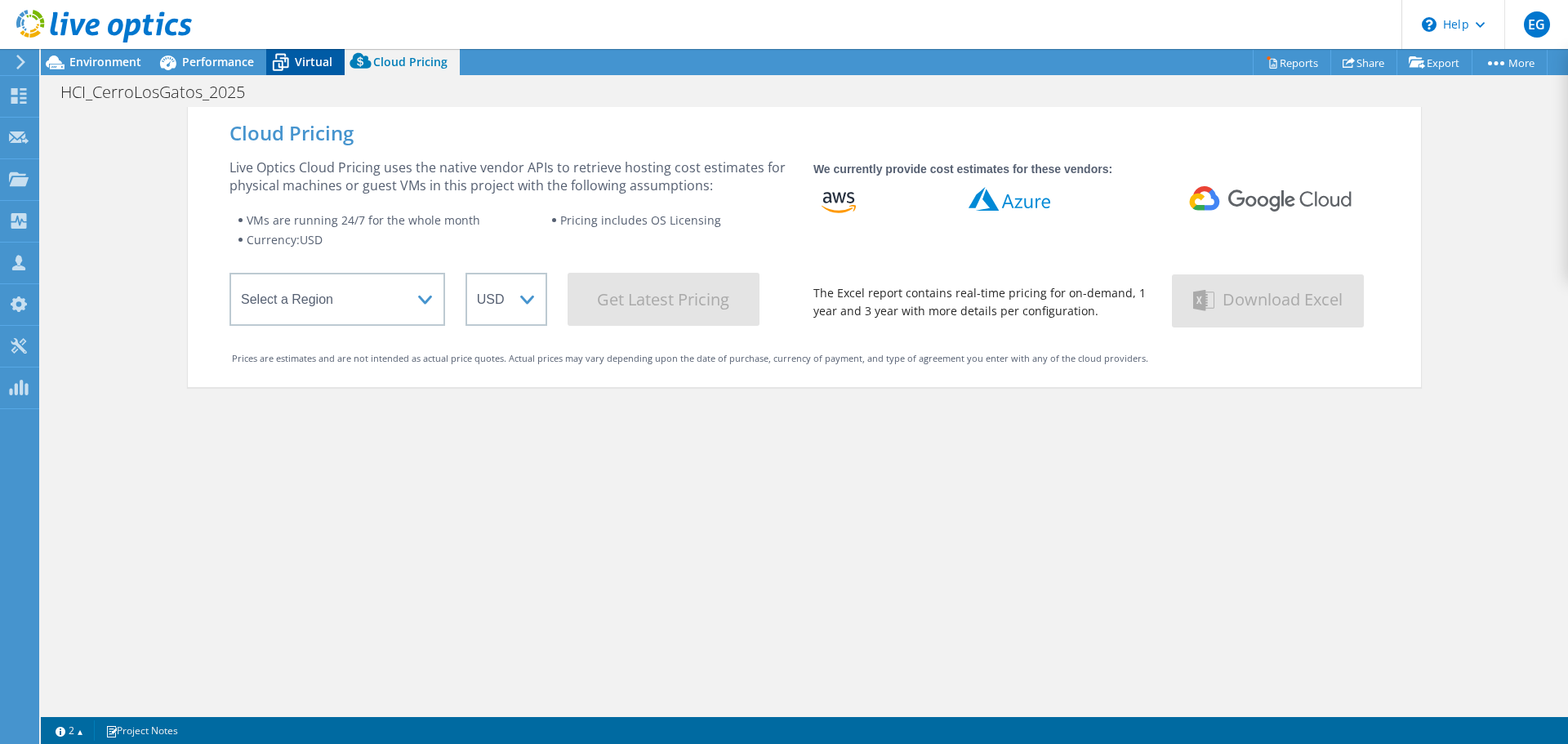
click at [314, 61] on span "Virtual" at bounding box center [313, 61] width 37 height 16
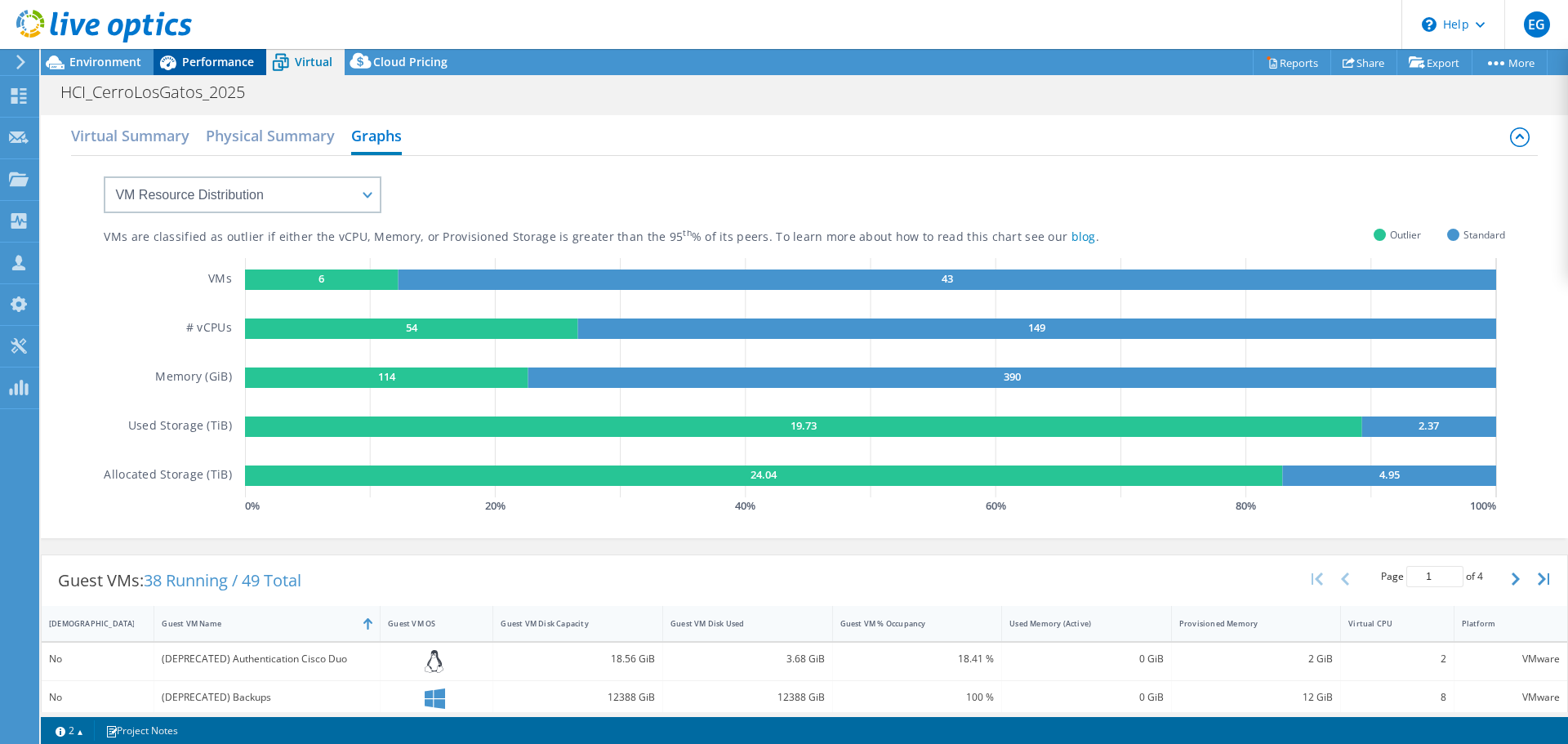
click at [215, 55] on span "Performance" at bounding box center [217, 61] width 72 height 16
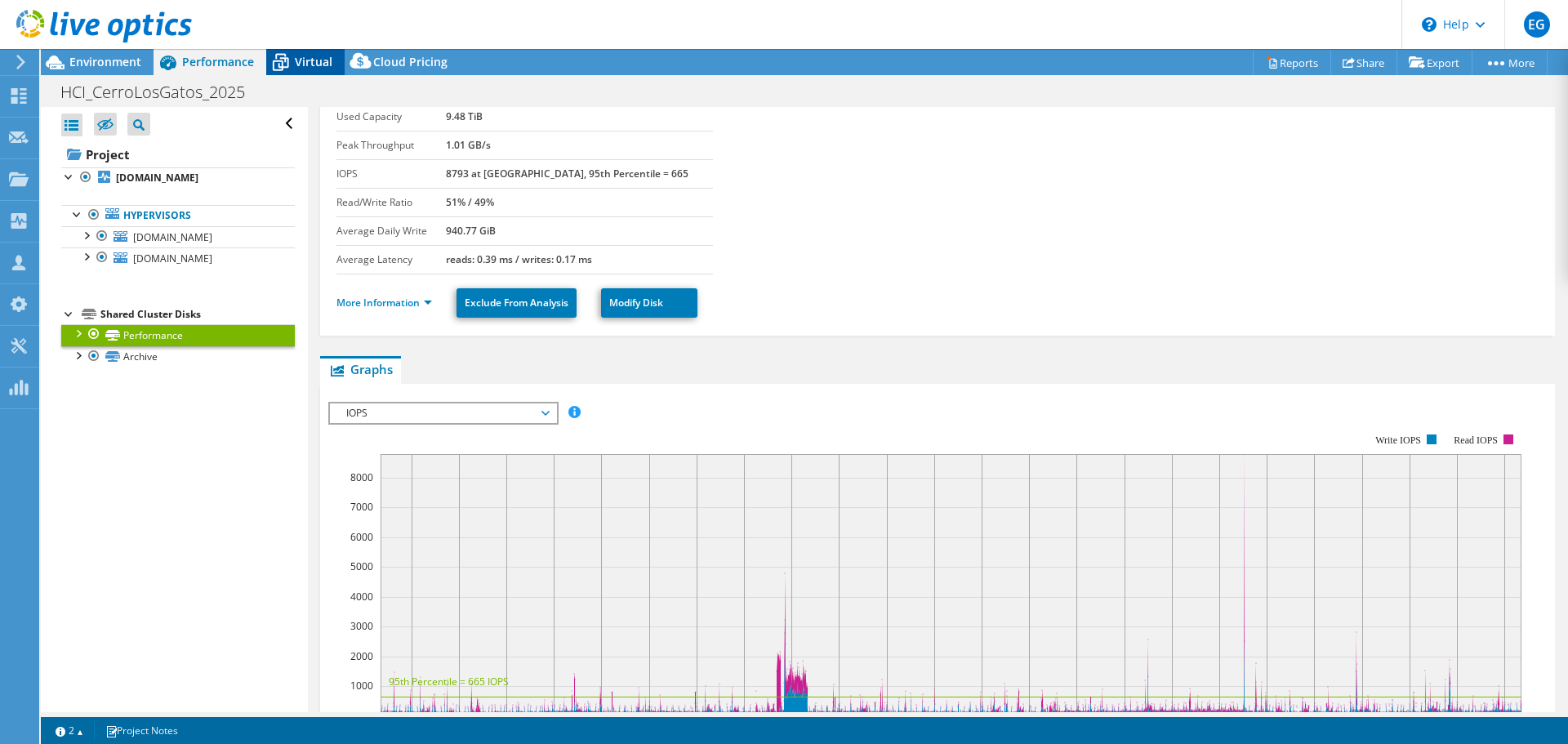
click at [311, 55] on span "Virtual" at bounding box center [313, 61] width 37 height 16
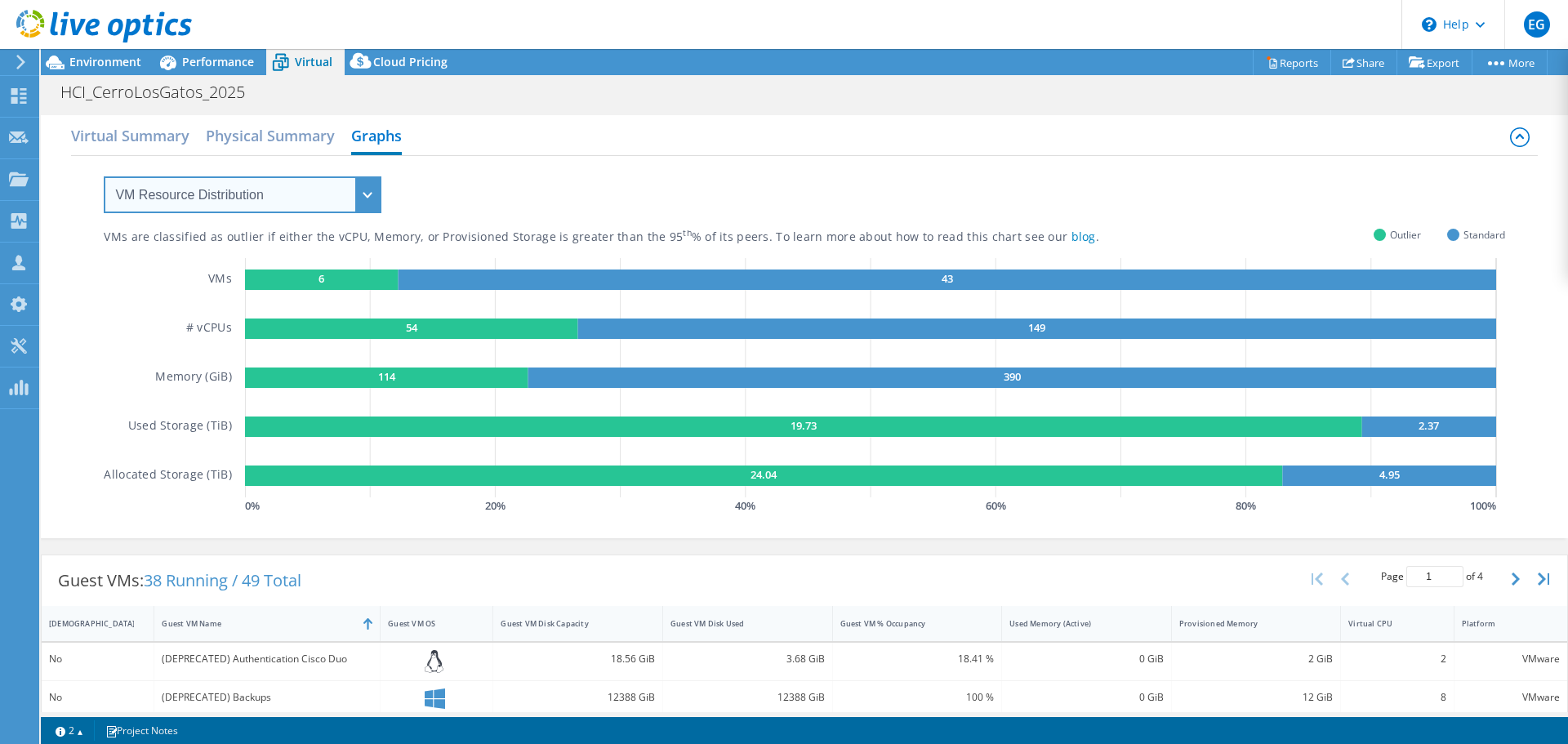
click at [315, 198] on select "VM Resource Distribution Provisioning Contrast Over Provisioning" at bounding box center [243, 195] width 277 height 36
select select "Provisioning Contrast"
click at [104, 177] on select "VM Resource Distribution Provisioning Contrast Over Provisioning" at bounding box center [243, 195] width 277 height 36
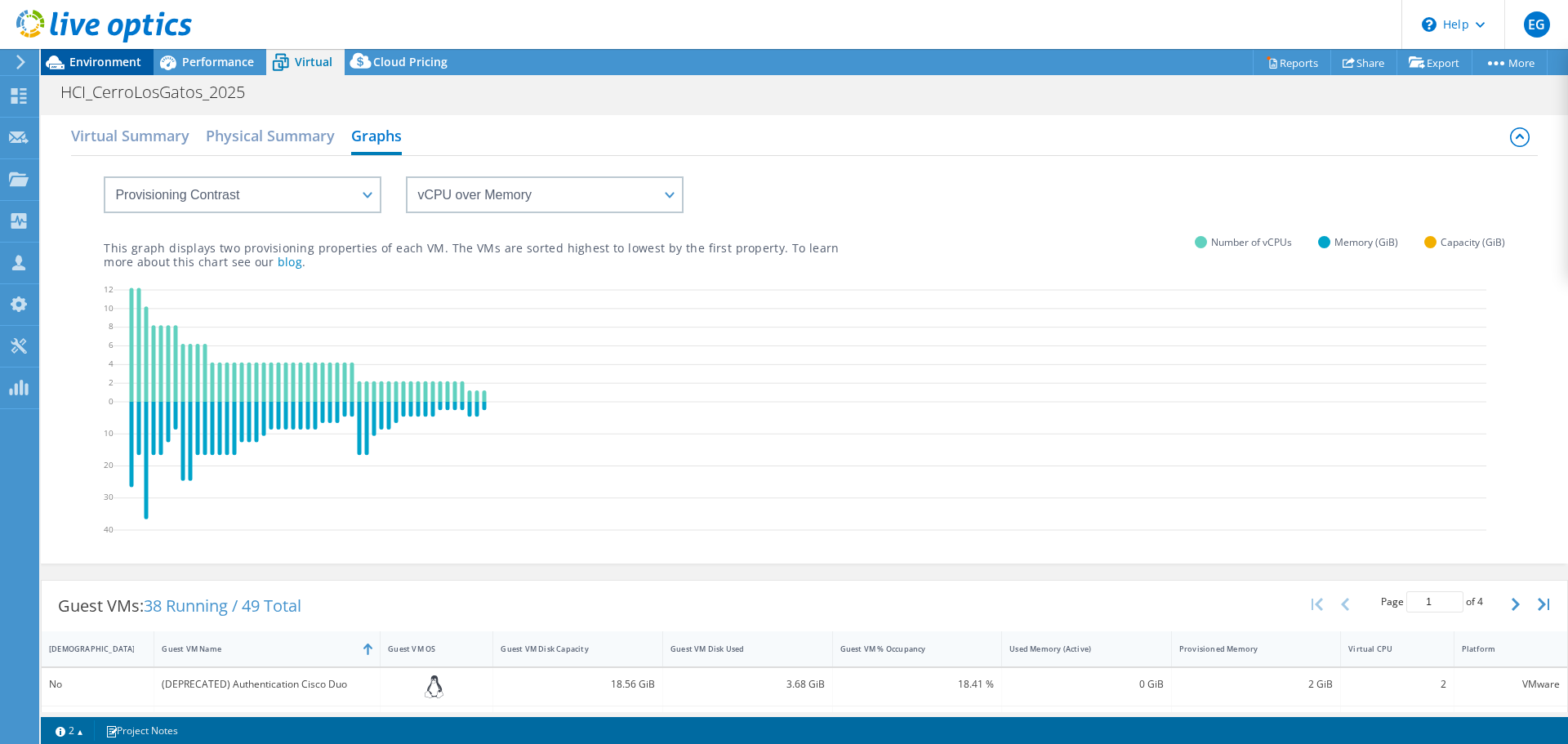
click at [87, 64] on span "Environment" at bounding box center [105, 61] width 72 height 16
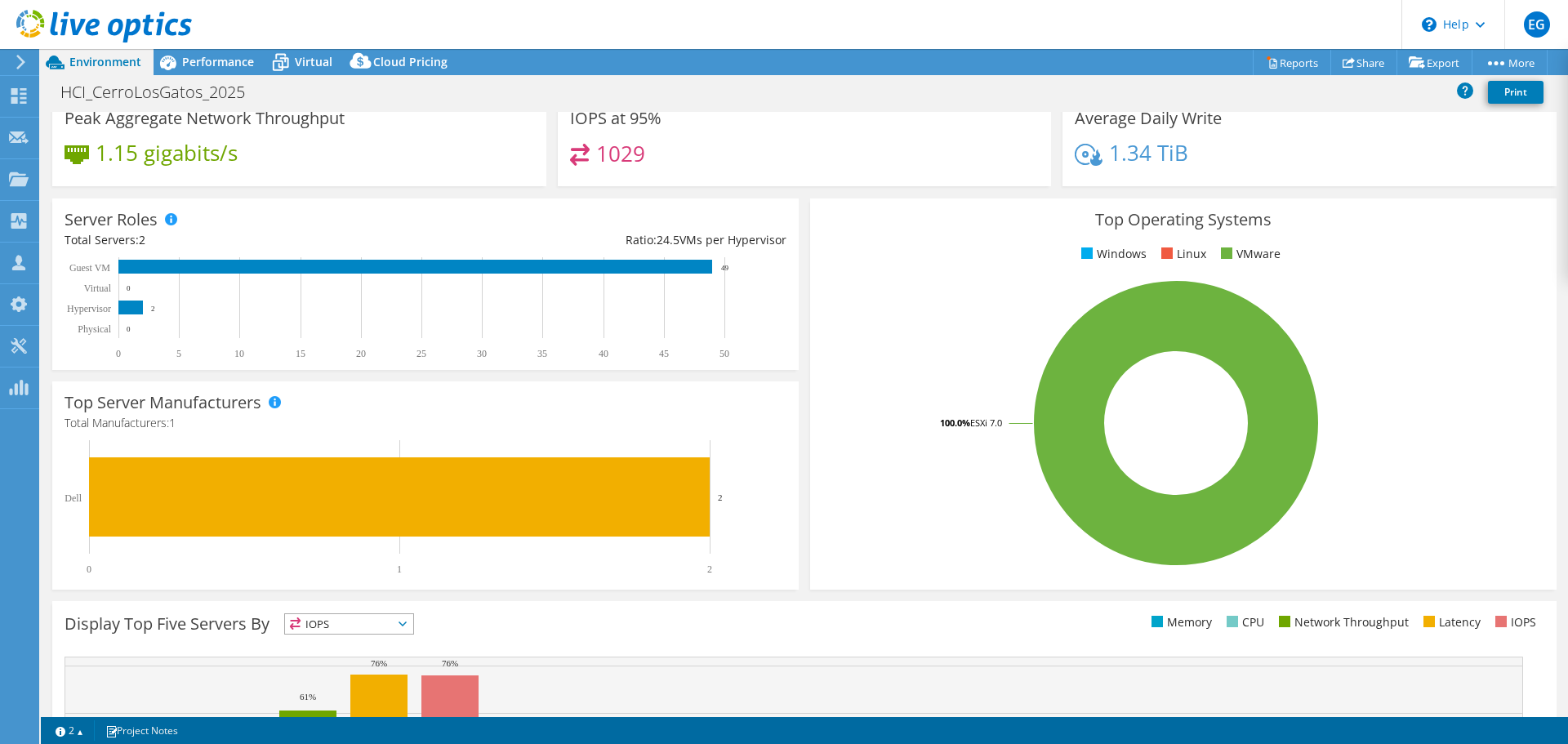
scroll to position [346, 0]
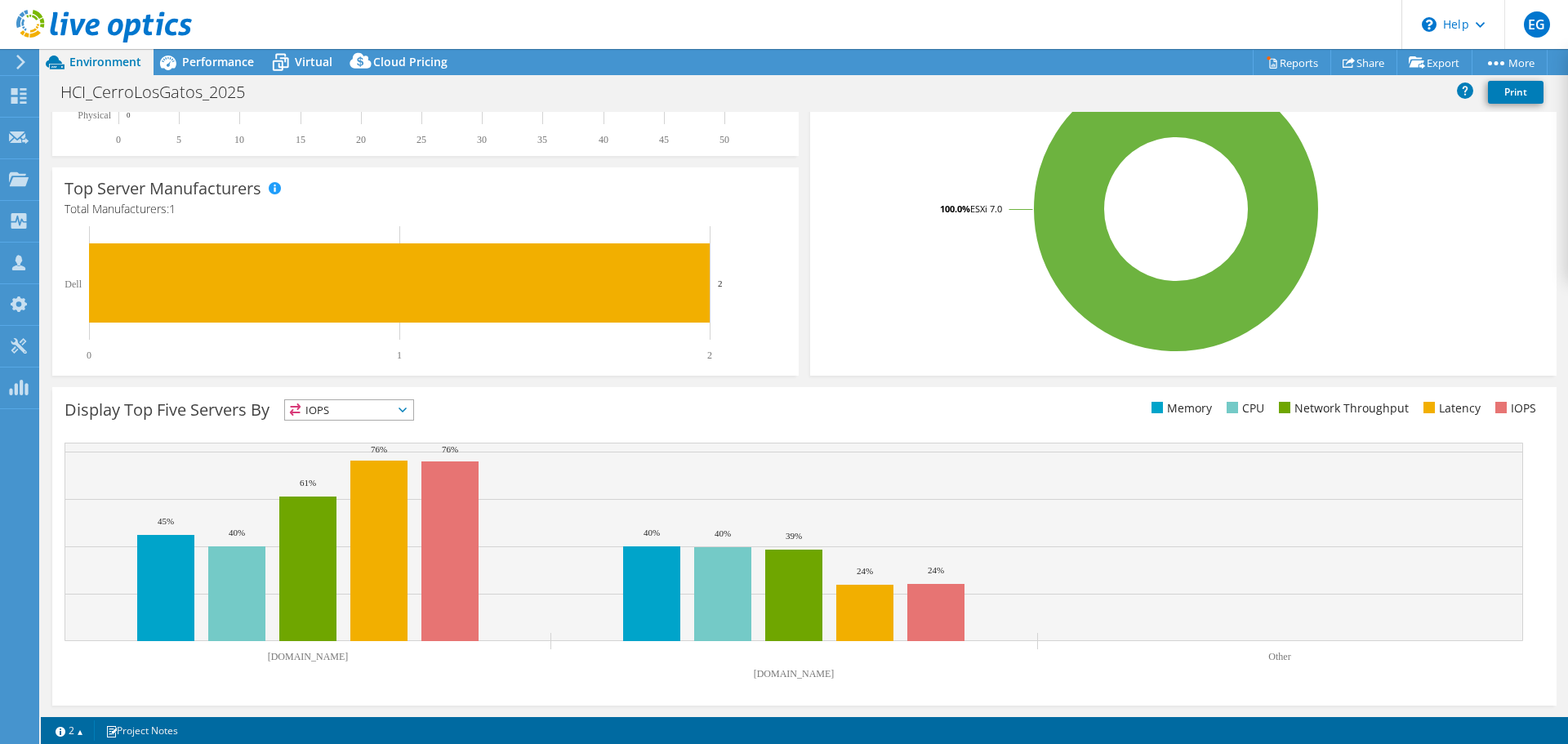
click at [329, 408] on span "IOPS" at bounding box center [349, 410] width 128 height 20
click at [554, 419] on div "Display Top Five Servers By IOPS IOPS" at bounding box center [434, 412] width 740 height 27
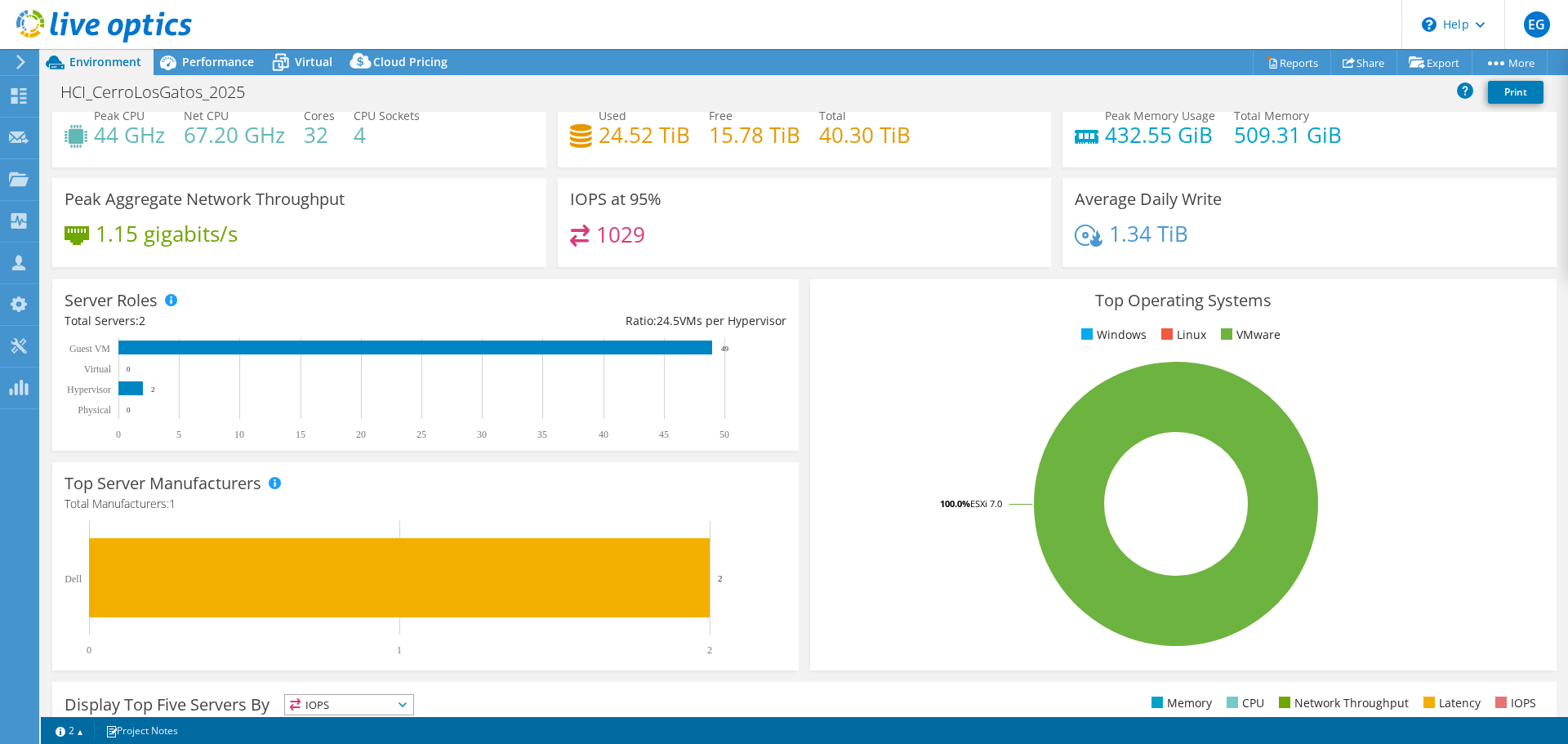
scroll to position [0, 0]
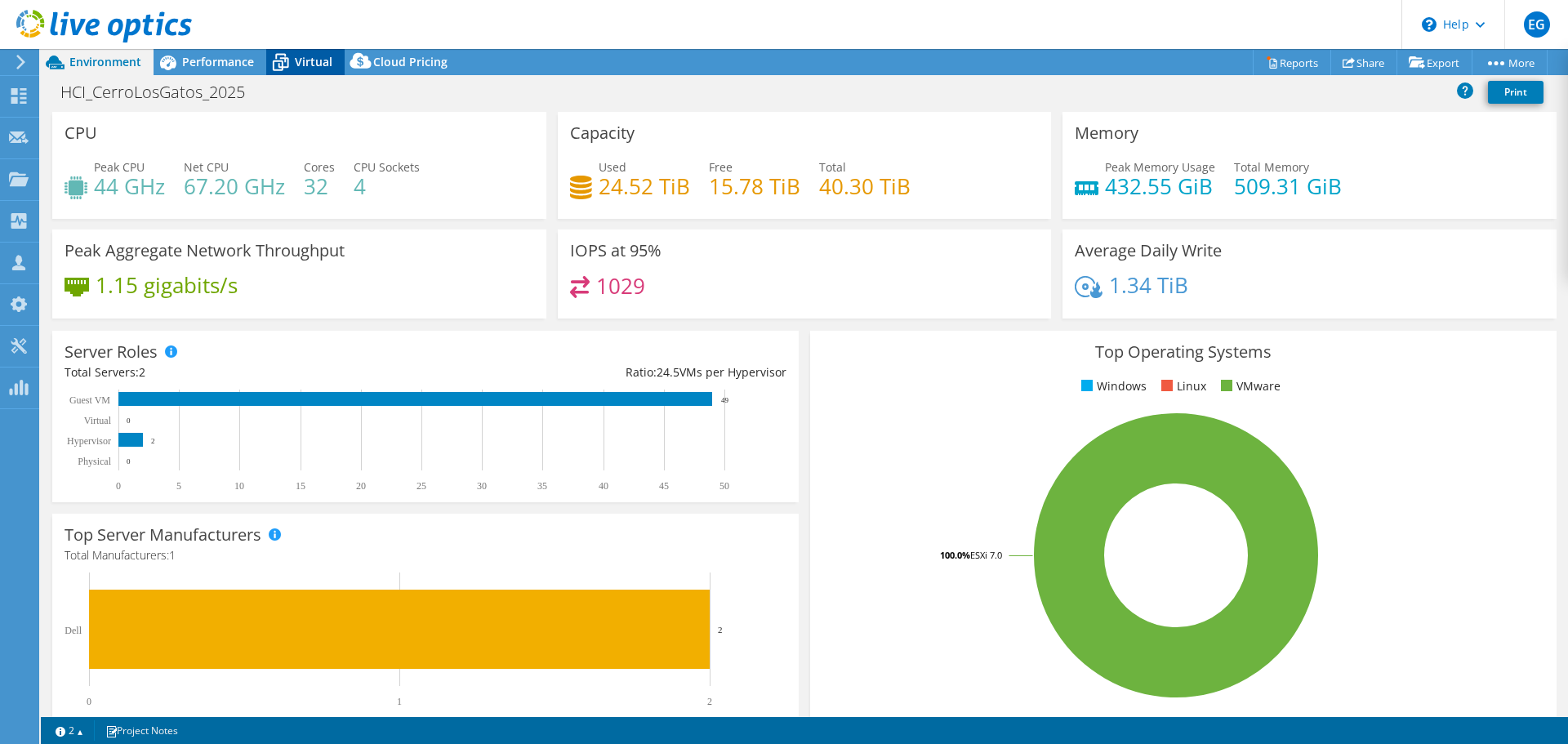
drag, startPoint x: 310, startPoint y: 62, endPoint x: 319, endPoint y: 61, distance: 9.1
click at [310, 61] on span "Virtual" at bounding box center [313, 61] width 37 height 16
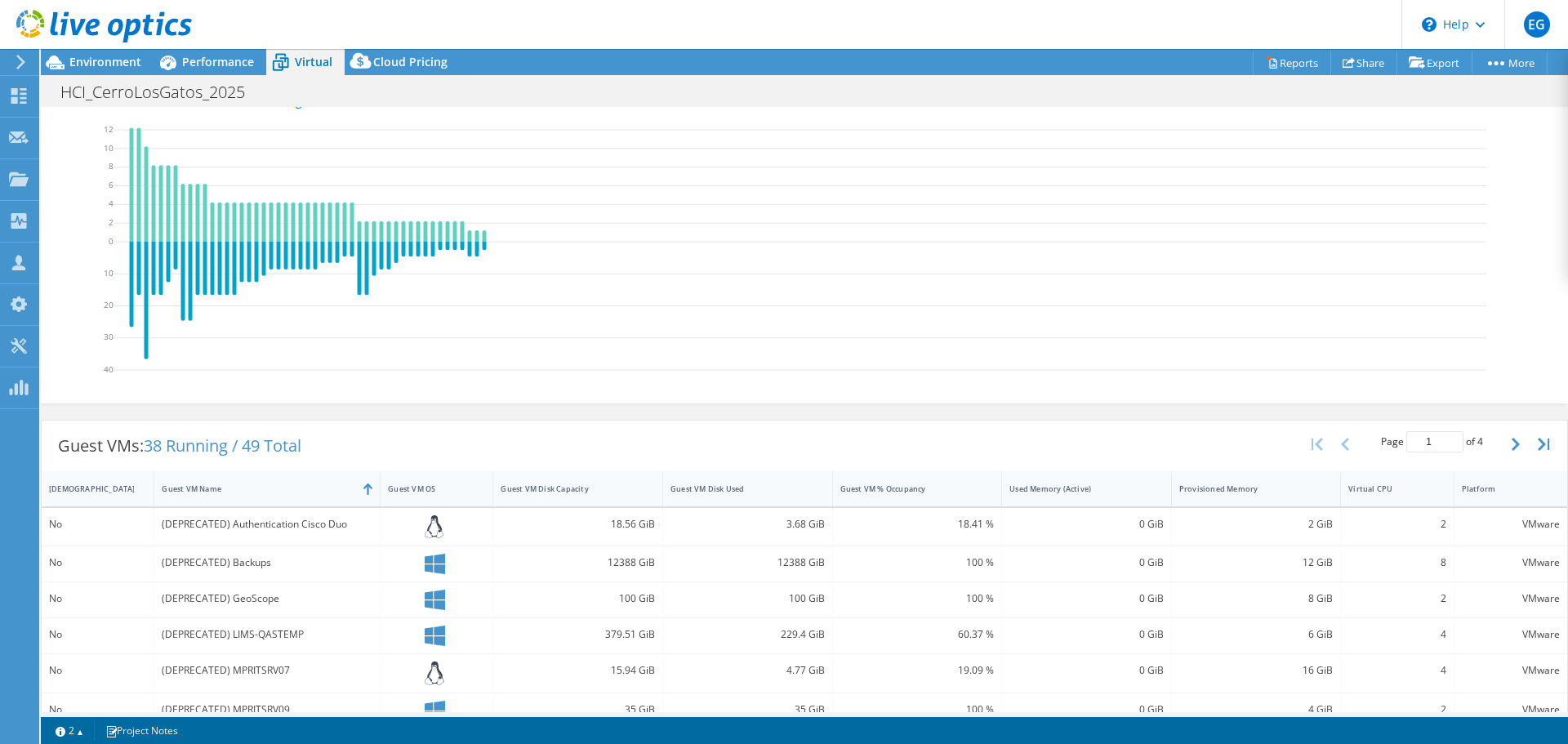
scroll to position [518, 0]
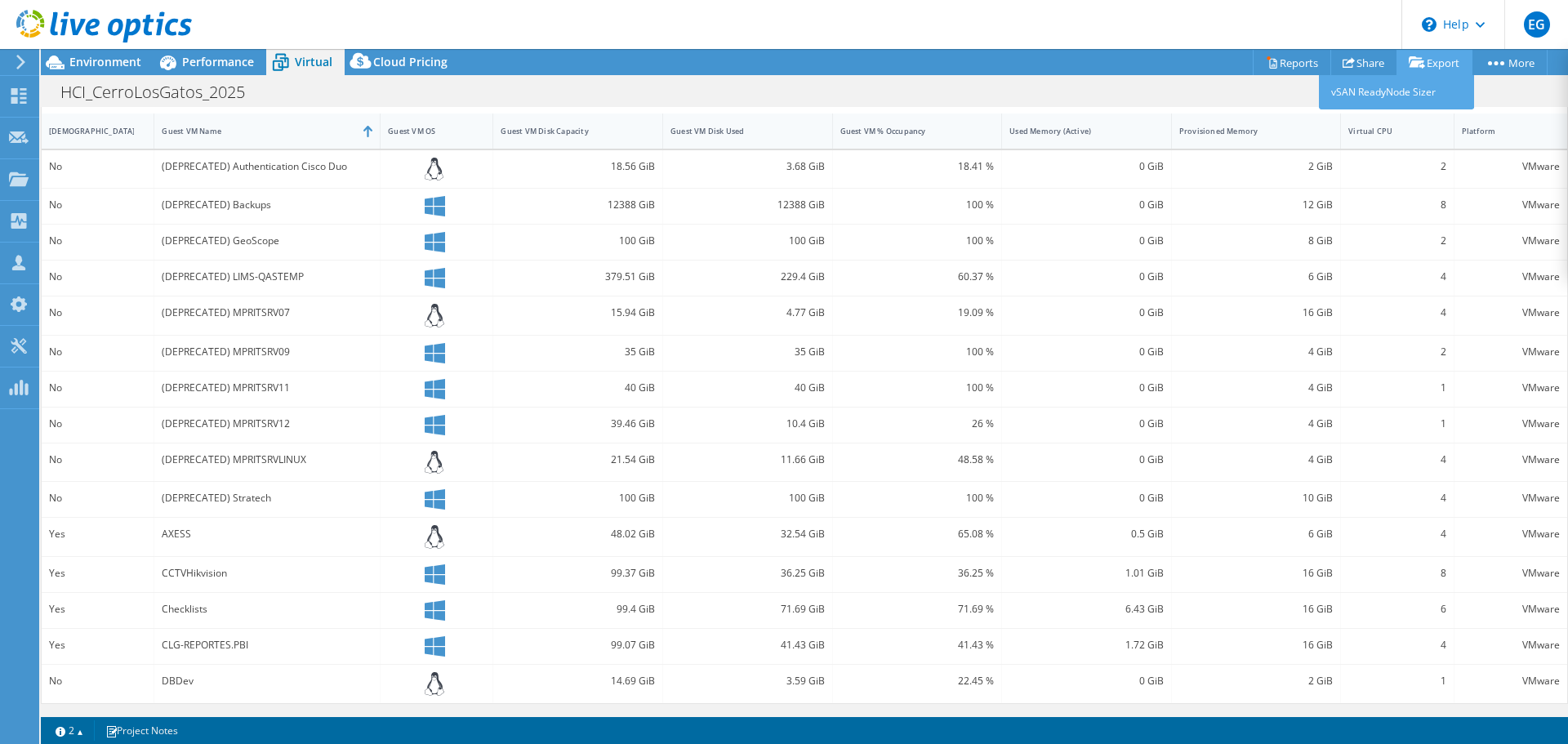
click at [1423, 65] on link "Export" at bounding box center [1435, 61] width 76 height 25
click at [1294, 58] on link "Reports" at bounding box center [1292, 61] width 78 height 25
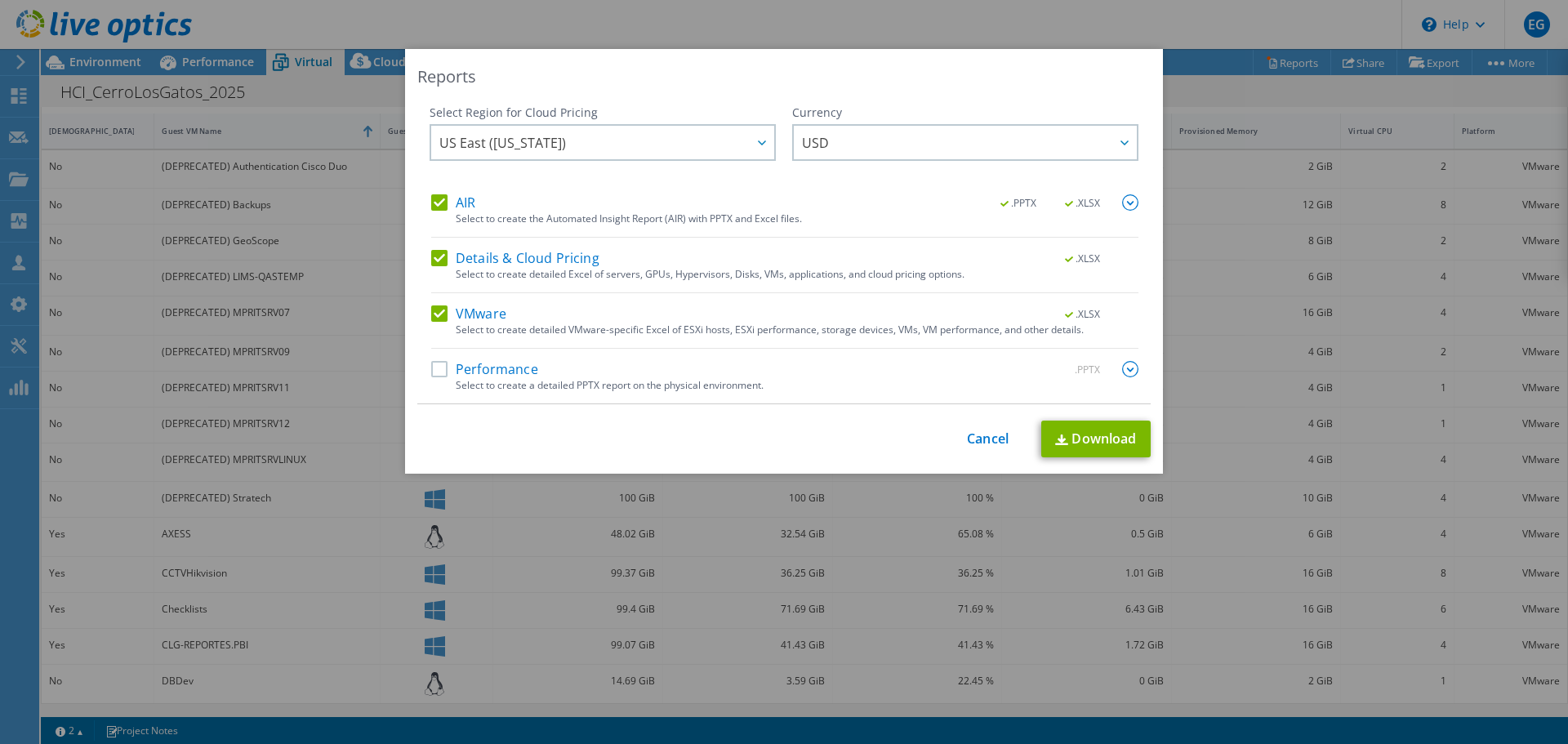
click at [432, 369] on label "Performance" at bounding box center [484, 369] width 107 height 16
click at [0, 0] on input "Performance" at bounding box center [0, 0] width 0 height 0
click at [1124, 368] on img at bounding box center [1130, 369] width 16 height 16
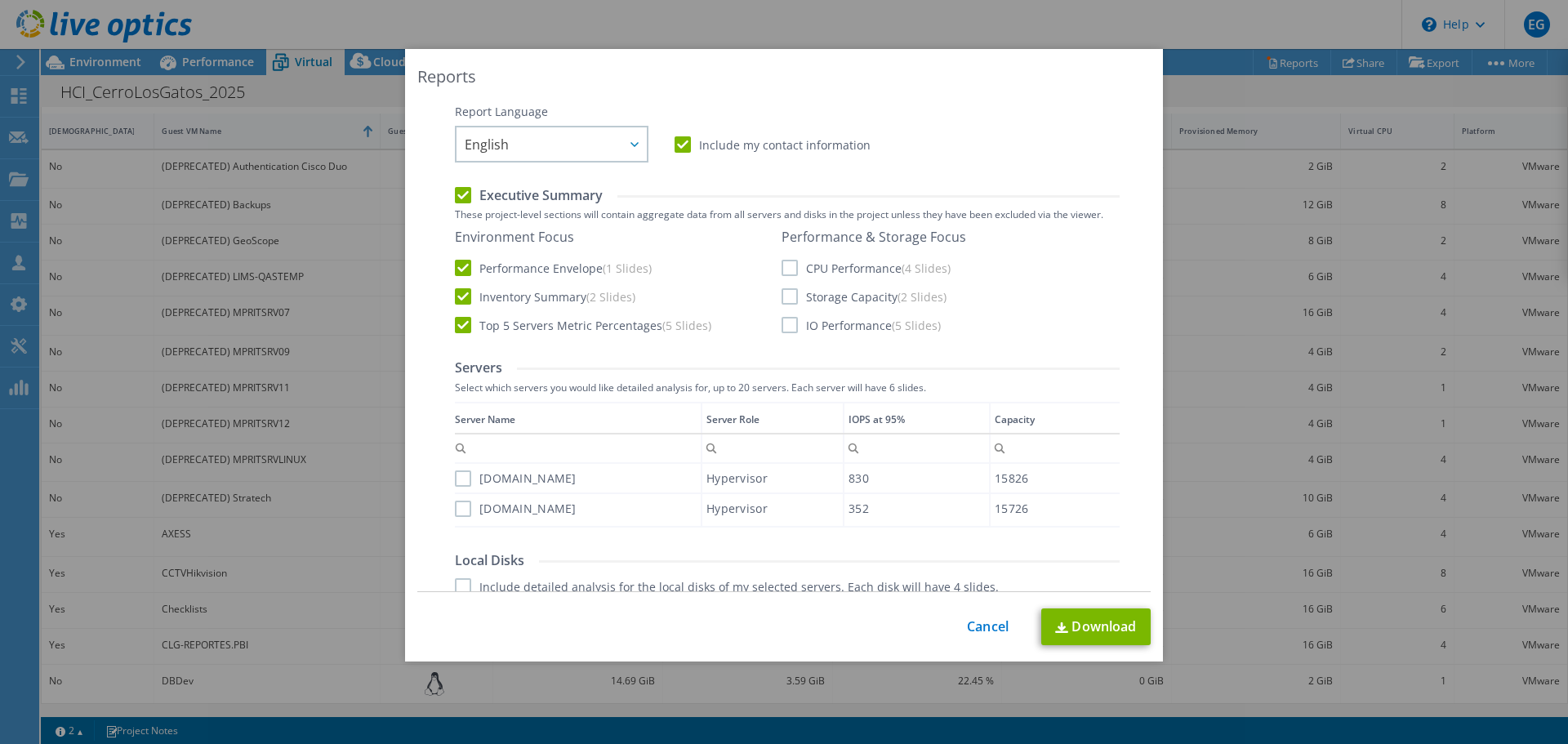
scroll to position [327, 0]
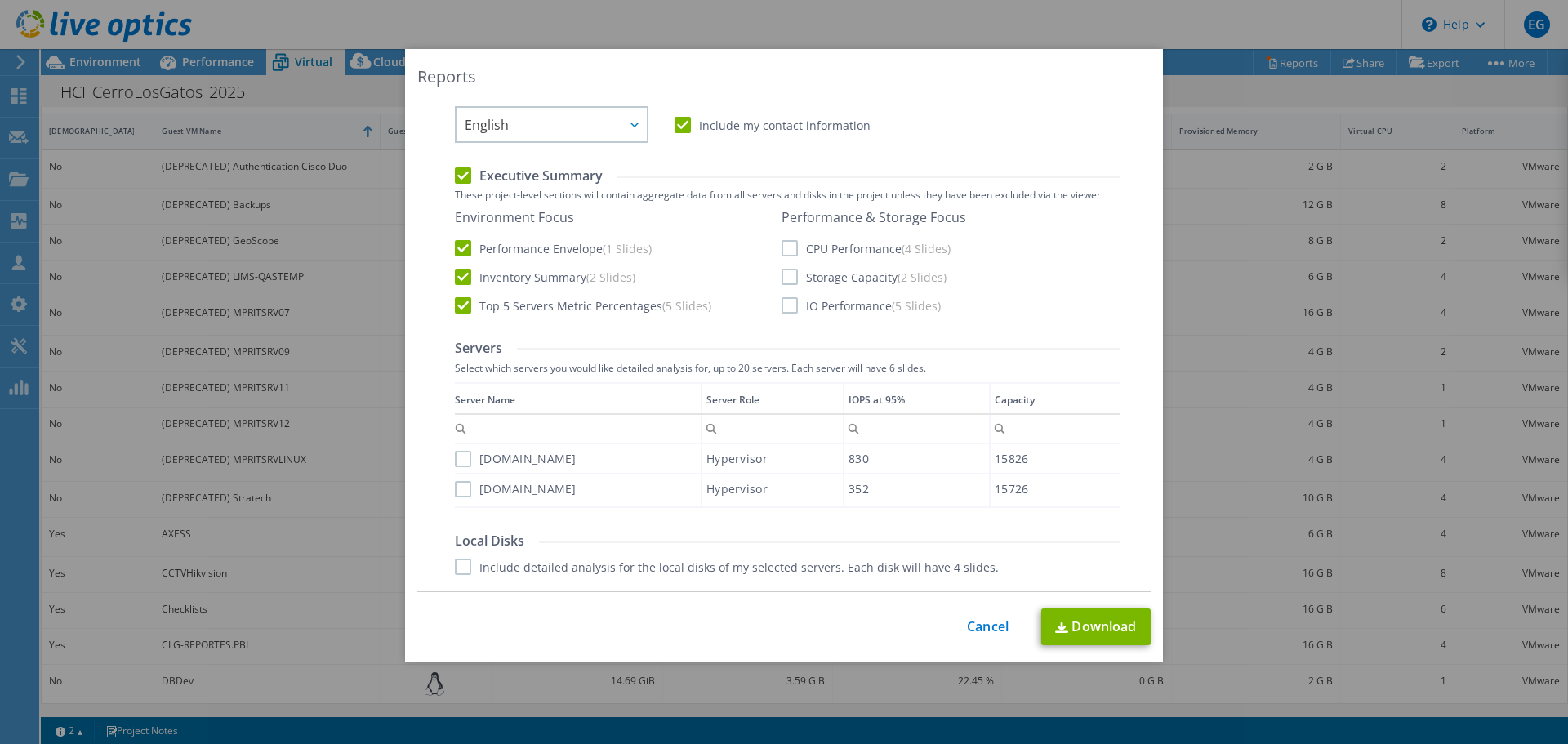
click at [781, 301] on label "IO Performance (5 Slides)" at bounding box center [861, 305] width 159 height 16
click at [0, 0] on input "IO Performance (5 Slides)" at bounding box center [0, 0] width 0 height 0
click at [781, 249] on label "CPU Performance (4 Slides)" at bounding box center [865, 248] width 169 height 16
click at [0, 0] on input "CPU Performance (4 Slides)" at bounding box center [0, 0] width 0 height 0
click at [781, 280] on label "Storage Capacity (2 Slides)" at bounding box center [864, 276] width 165 height 16
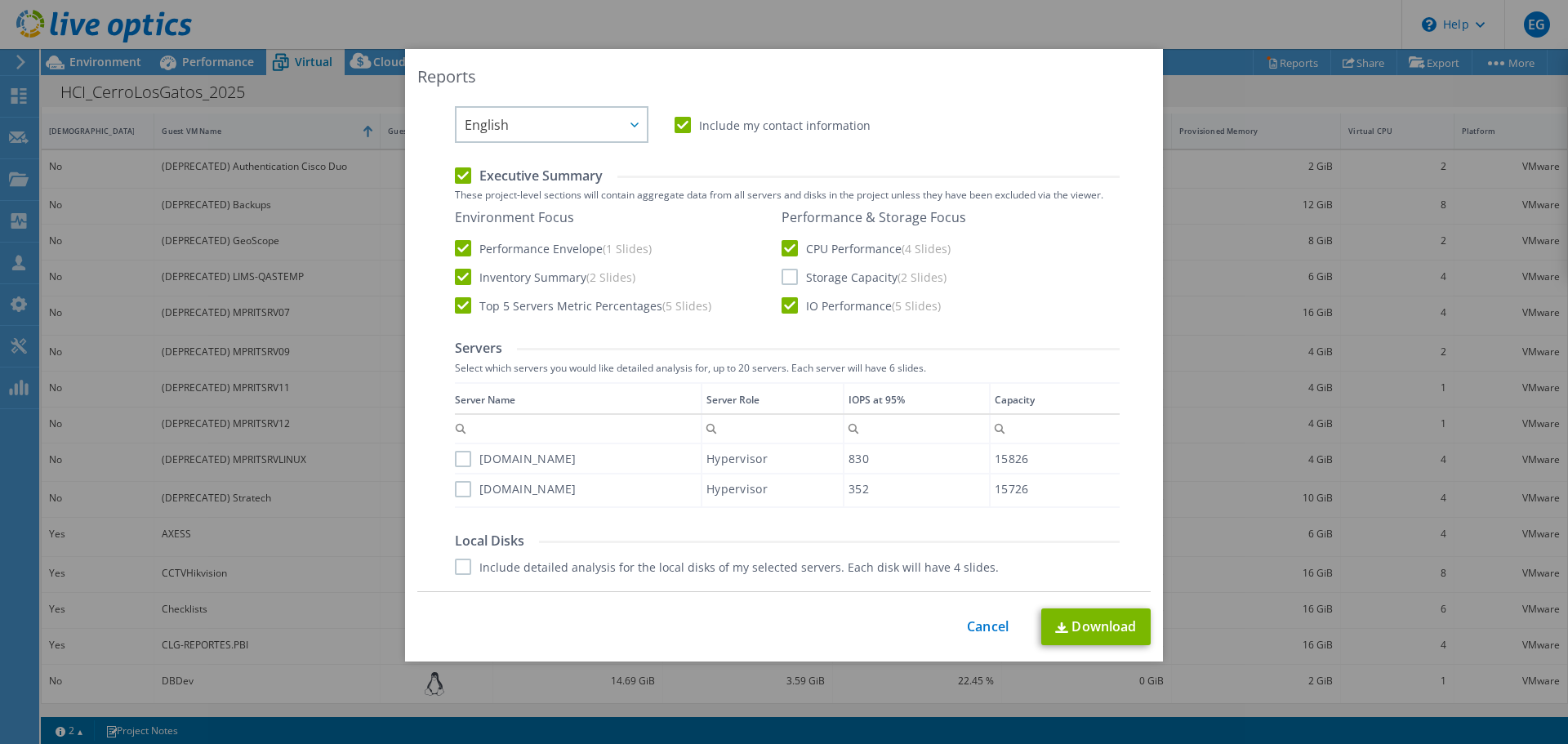
click at [0, 0] on input "Storage Capacity (2 Slides)" at bounding box center [0, 0] width 0 height 0
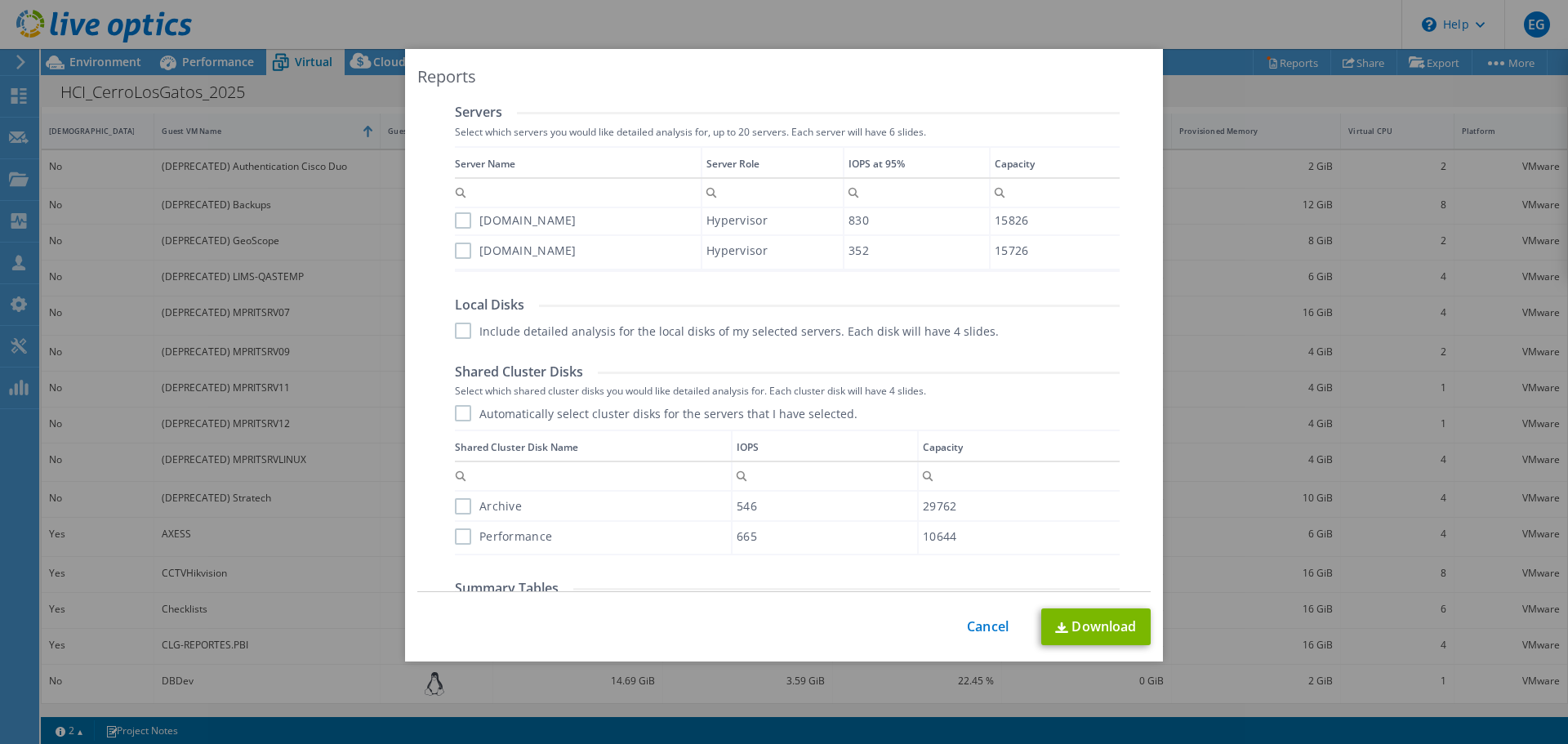
scroll to position [572, 0]
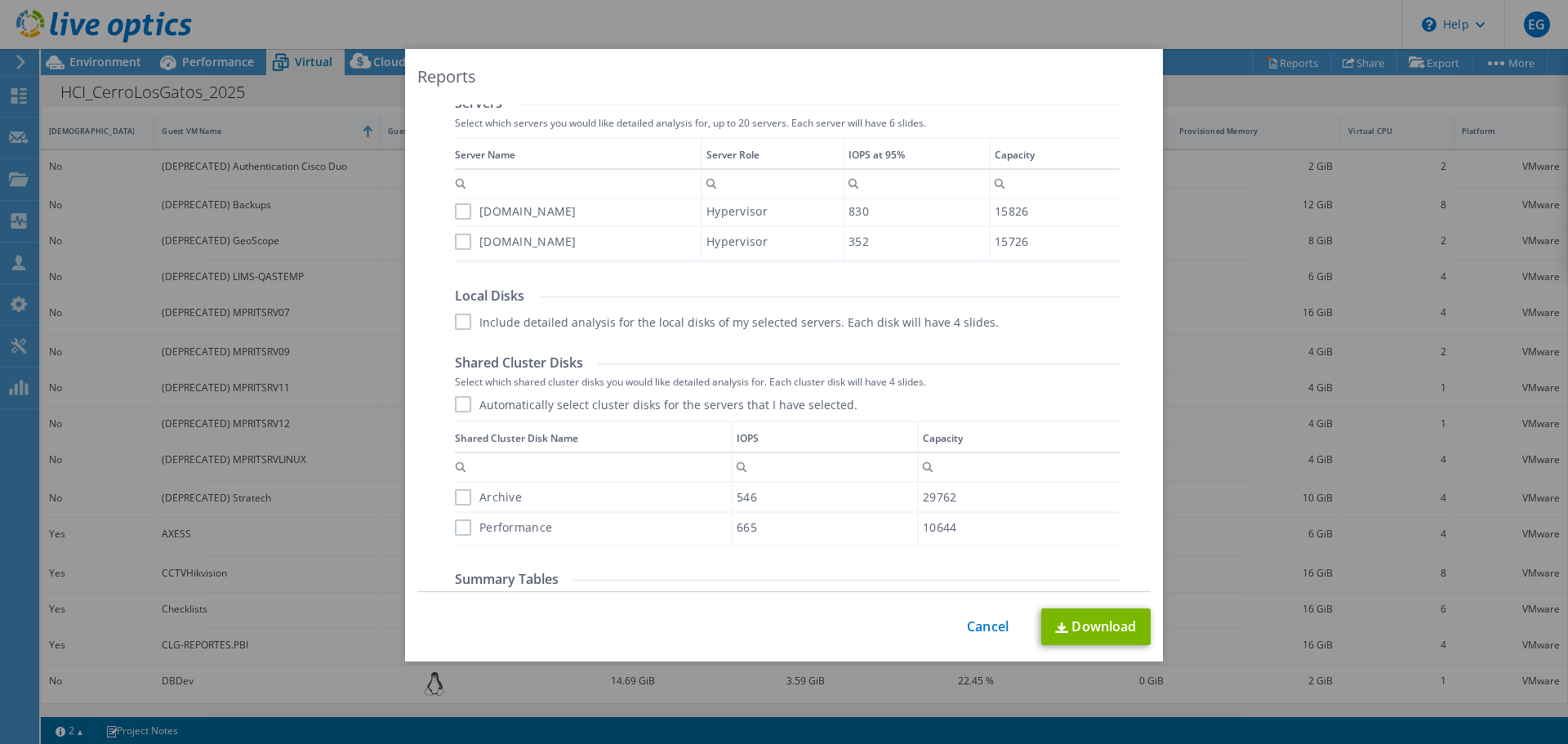
click at [455, 210] on div "Server Name Server Role IOPS at 95% Capacity Contains Does not contain Starts w…" at bounding box center [787, 199] width 664 height 126
click at [461, 207] on label "[DOMAIN_NAME]" at bounding box center [515, 211] width 121 height 16
click at [0, 0] on input "[DOMAIN_NAME]" at bounding box center [0, 0] width 0 height 0
click at [457, 241] on label "[DOMAIN_NAME]" at bounding box center [515, 242] width 121 height 16
click at [0, 0] on input "[DOMAIN_NAME]" at bounding box center [0, 0] width 0 height 0
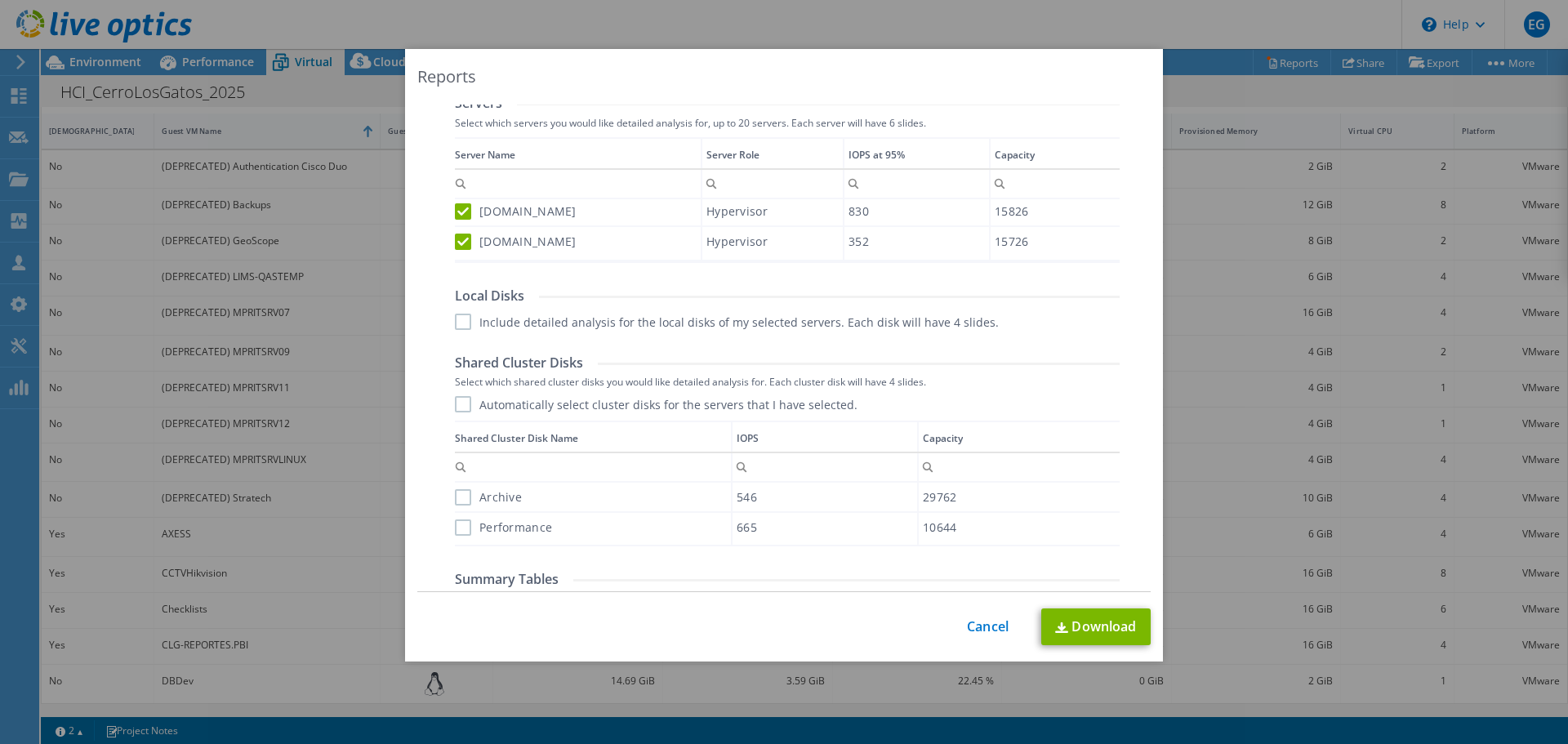
click at [455, 322] on label "Include detailed analysis for the local disks of my selected servers. Each disk…" at bounding box center [727, 321] width 544 height 16
click at [0, 0] on input "Include detailed analysis for the local disks of my selected servers. Each disk…" at bounding box center [0, 0] width 0 height 0
click at [458, 403] on label "Automatically select cluster disks for the servers that I have selected." at bounding box center [656, 404] width 403 height 16
click at [0, 0] on input "Automatically select cluster disks for the servers that I have selected." at bounding box center [0, 0] width 0 height 0
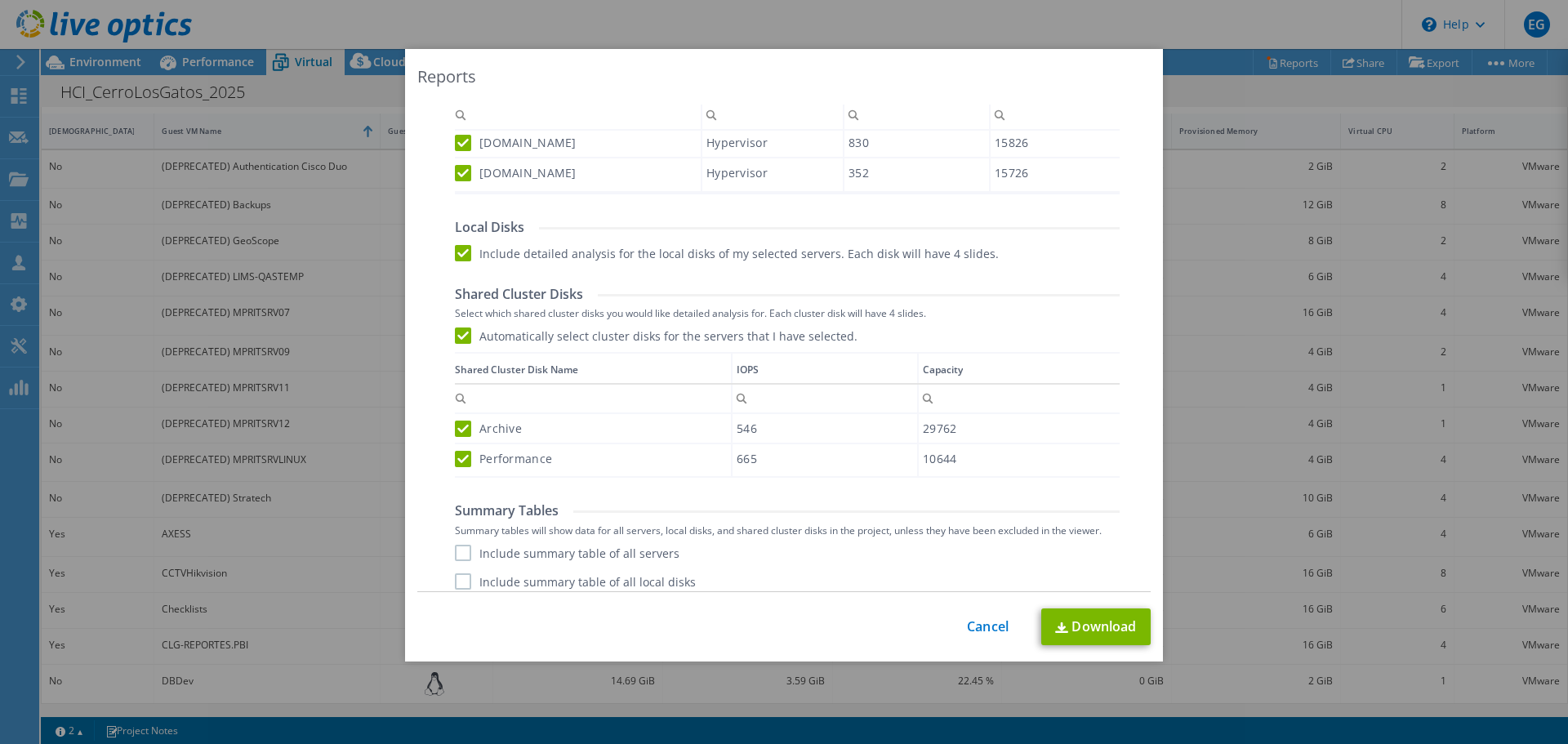
scroll to position [679, 0]
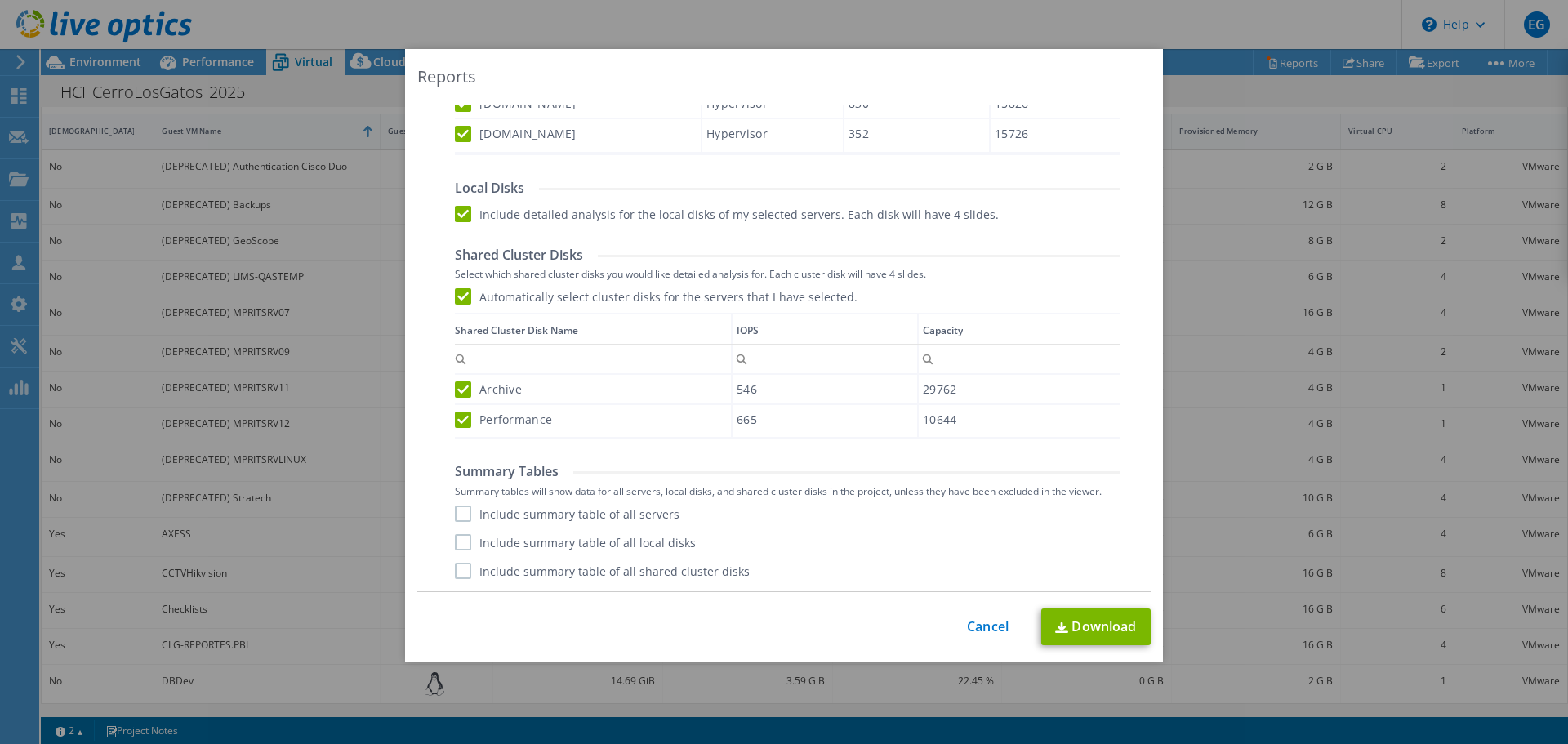
drag, startPoint x: 457, startPoint y: 508, endPoint x: 455, endPoint y: 548, distance: 40.0
click at [457, 514] on label "Include summary table of all servers" at bounding box center [567, 513] width 224 height 16
click at [0, 0] on input "Include summary table of all servers" at bounding box center [0, 0] width 0 height 0
click at [457, 544] on label "Include summary table of all local disks" at bounding box center [575, 541] width 241 height 16
click at [0, 0] on input "Include summary table of all local disks" at bounding box center [0, 0] width 0 height 0
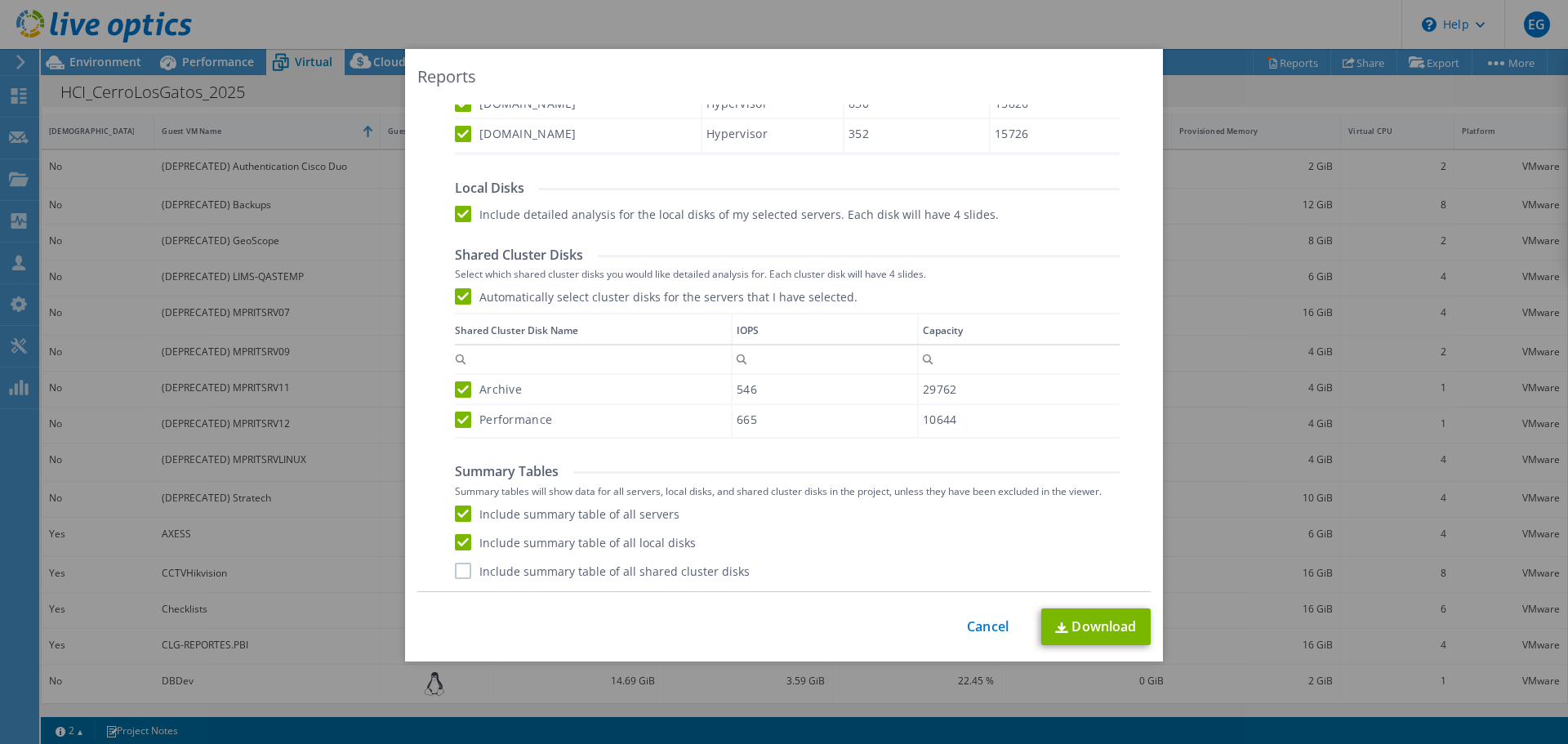
click at [458, 569] on label "Include summary table of all shared cluster disks" at bounding box center [602, 570] width 295 height 16
click at [0, 0] on input "Include summary table of all shared cluster disks" at bounding box center [0, 0] width 0 height 0
click at [1094, 626] on link "Download" at bounding box center [1096, 626] width 109 height 36
